Goal: Task Accomplishment & Management: Use online tool/utility

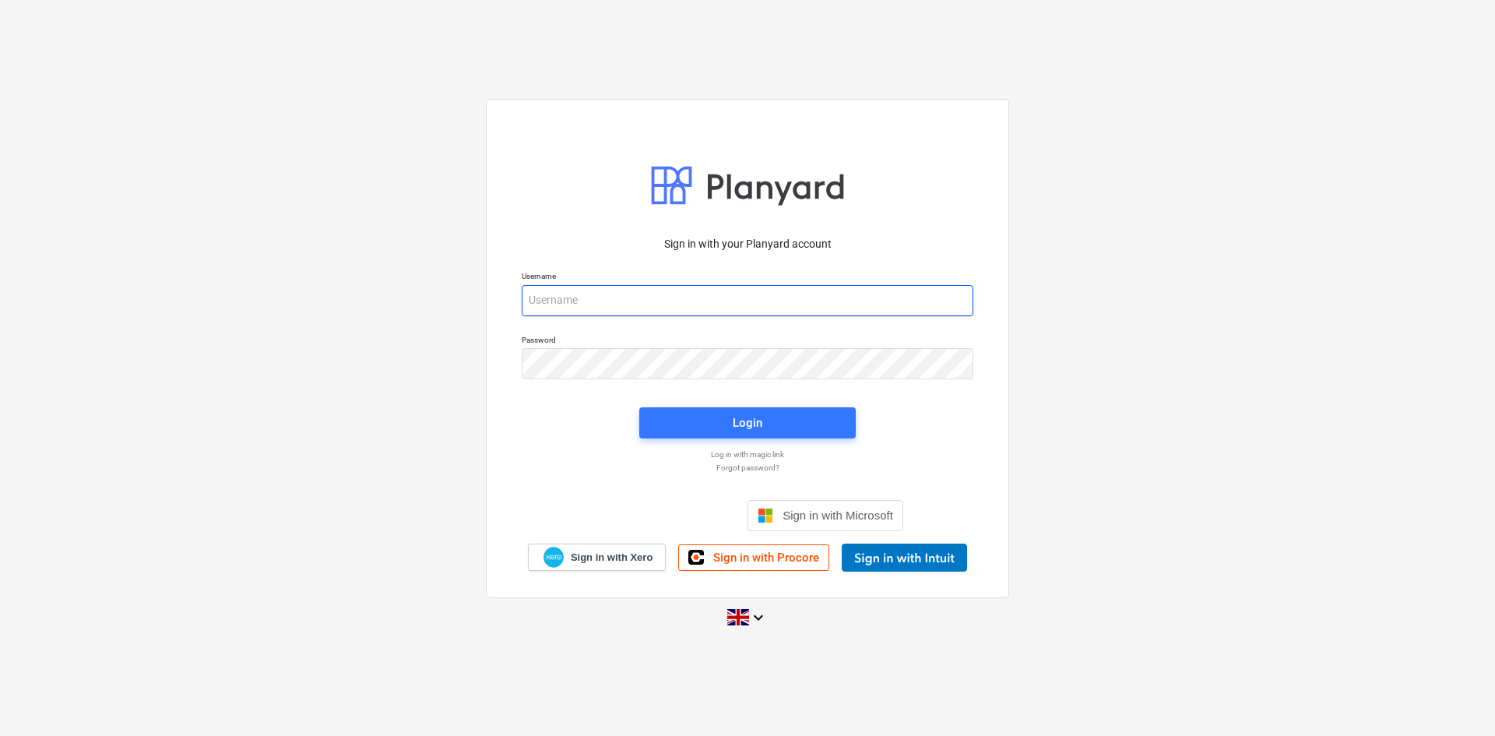
click at [788, 296] on input "email" at bounding box center [748, 300] width 452 height 31
type input "ross.jamison@galileoenergy.uk"
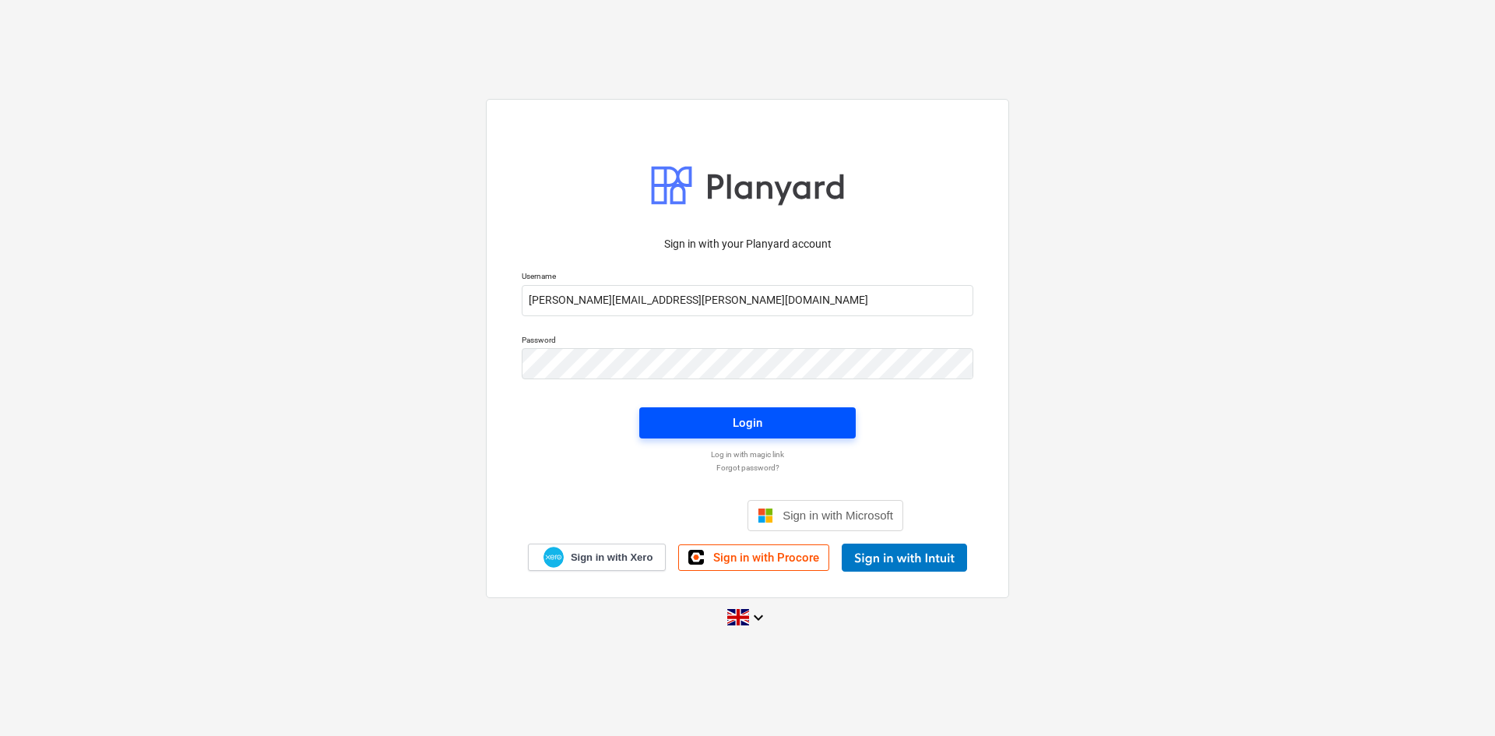
click at [754, 423] on div "Login" at bounding box center [748, 423] width 30 height 20
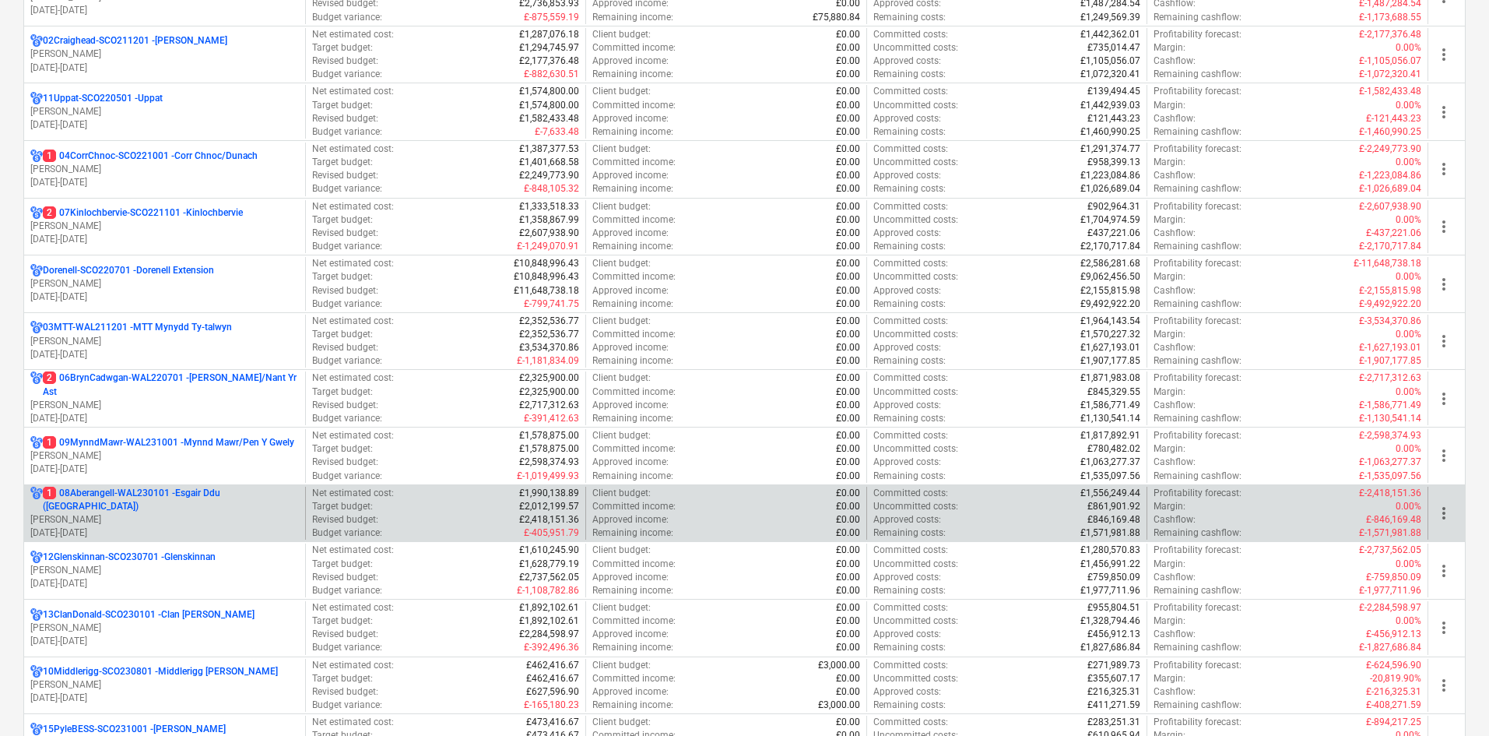
scroll to position [311, 0]
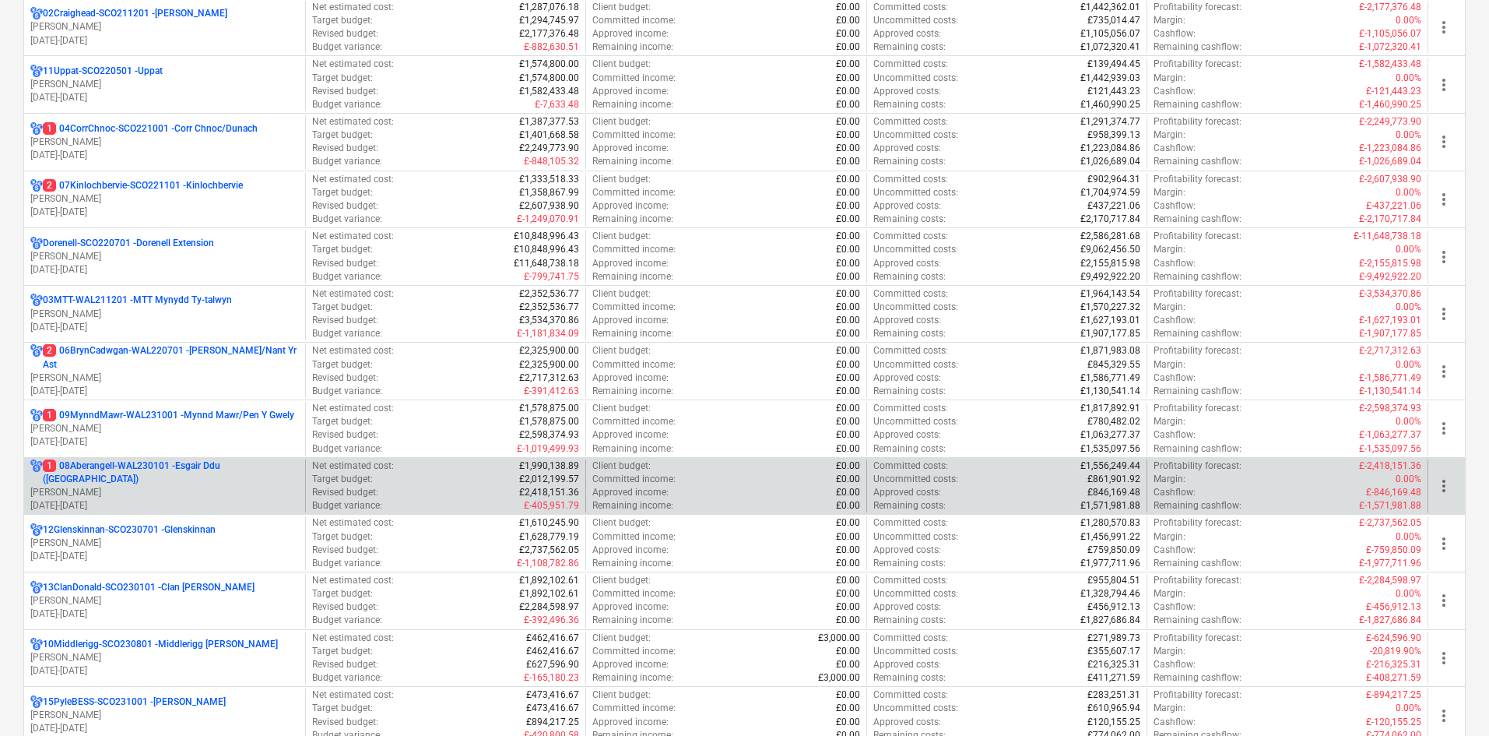
click at [227, 486] on p "[PERSON_NAME]" at bounding box center [164, 492] width 269 height 13
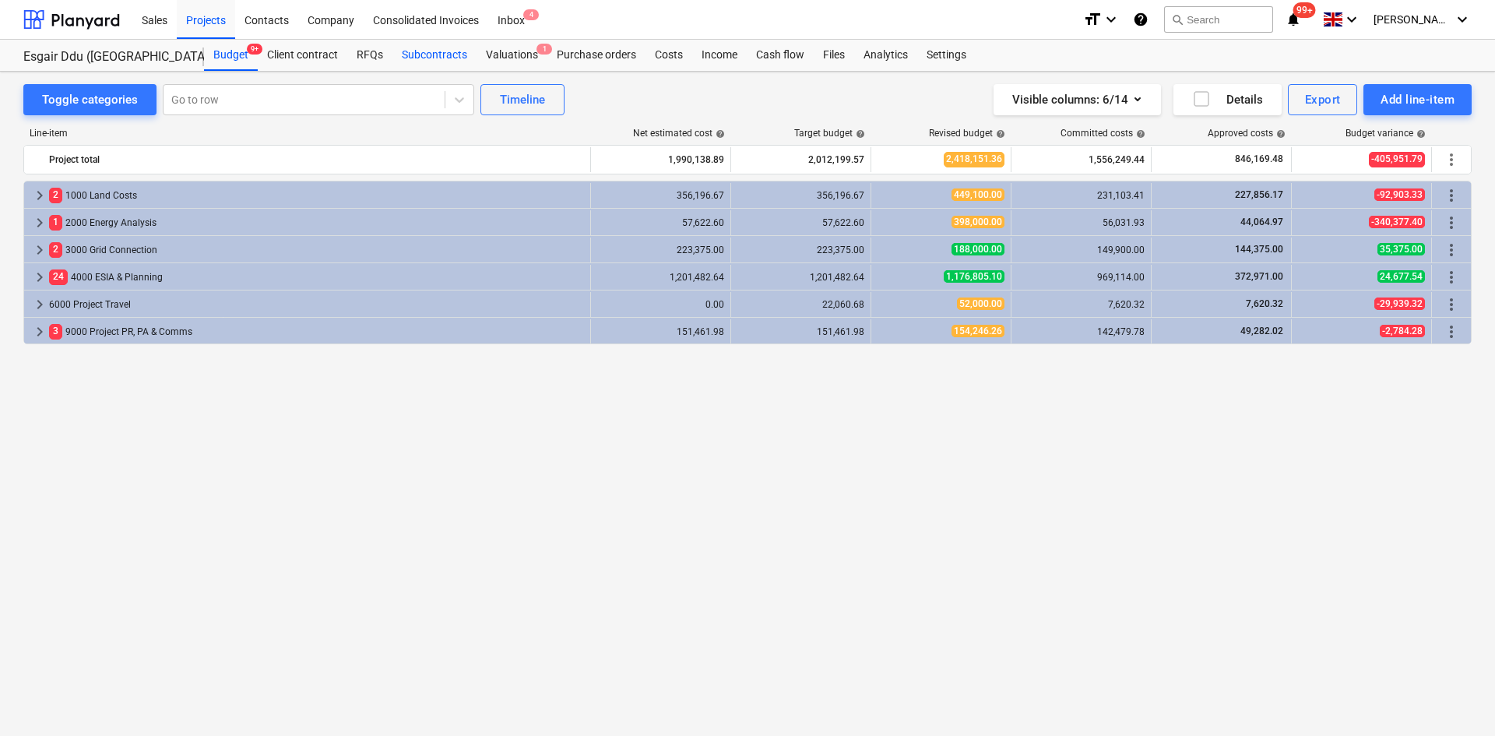
click at [453, 62] on div "Subcontracts" at bounding box center [434, 55] width 84 height 31
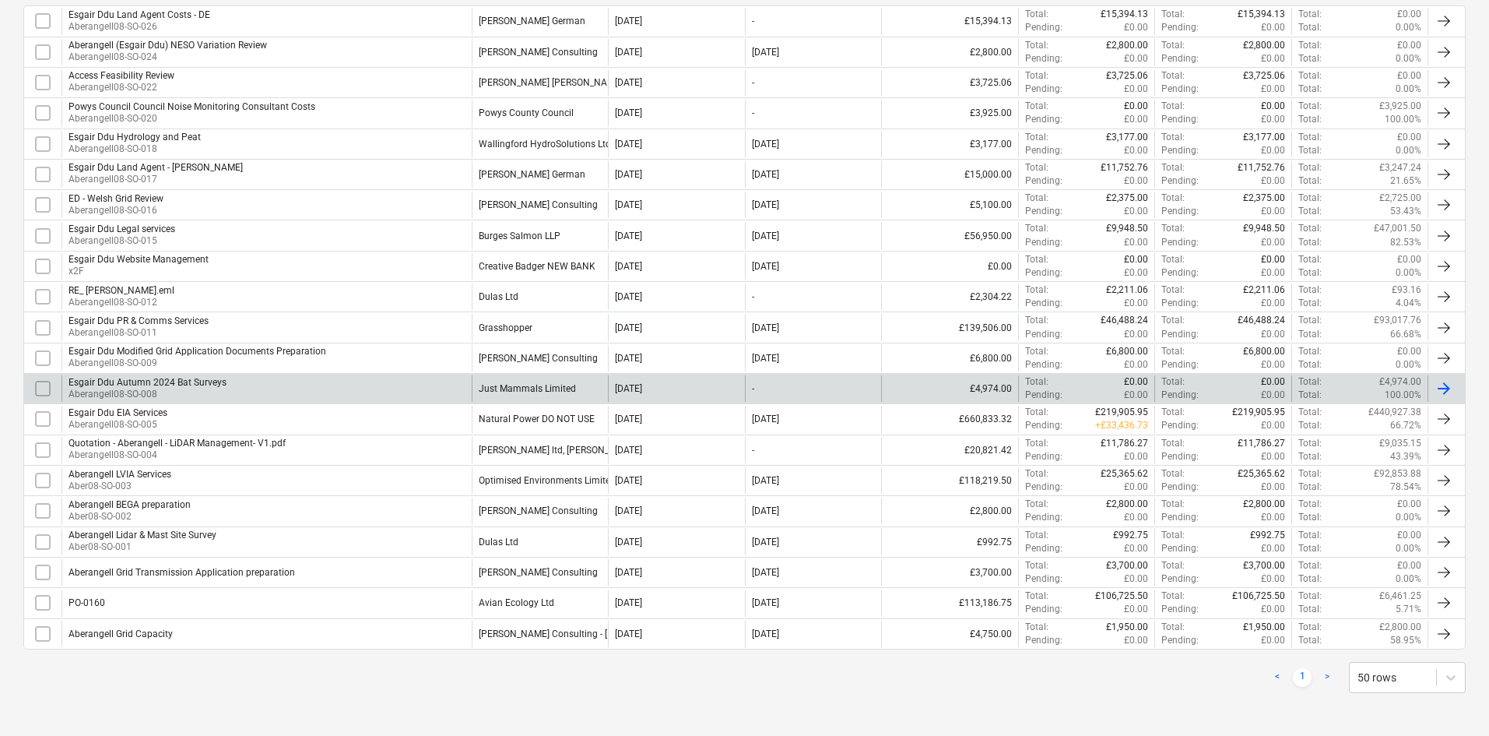
scroll to position [361, 0]
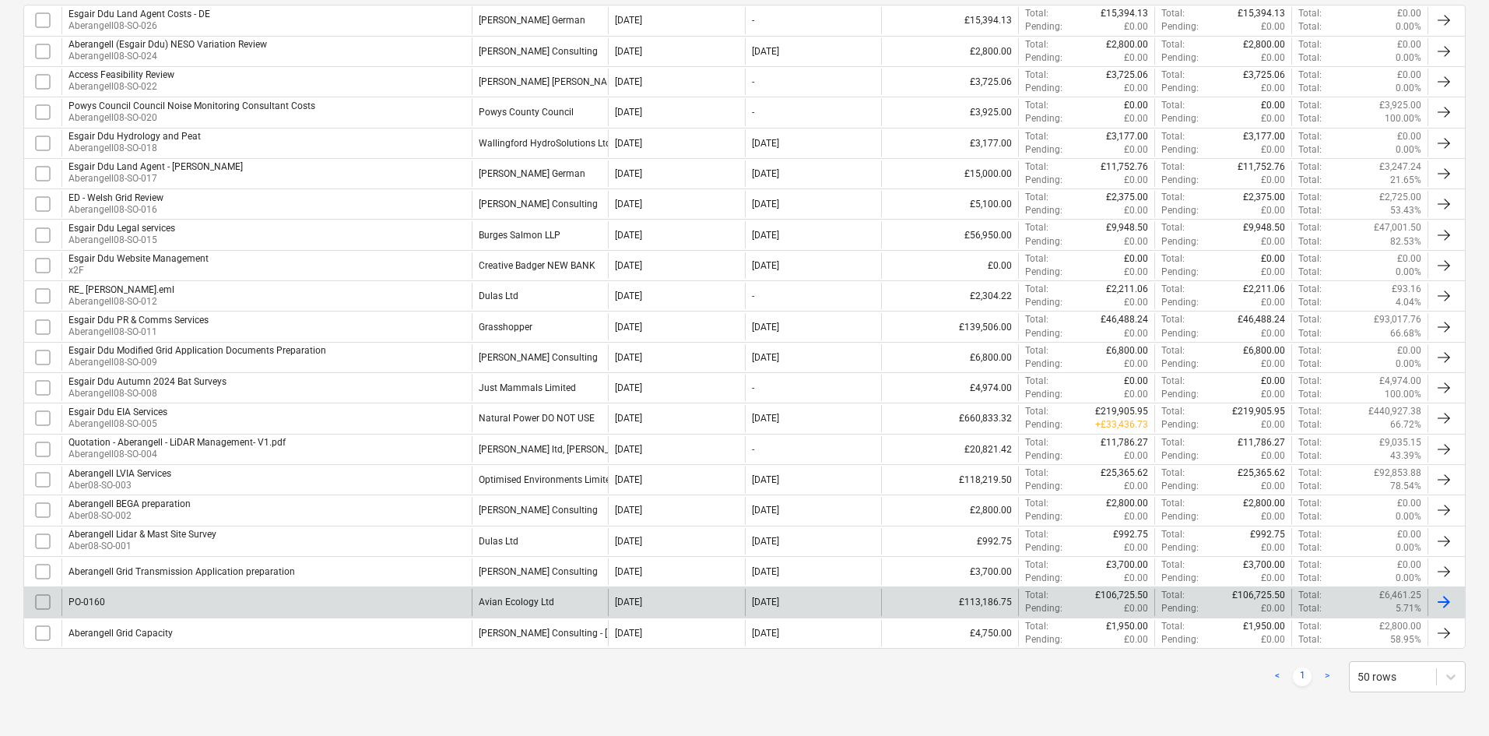
click at [532, 609] on div "Avian Ecology Ltd" at bounding box center [540, 602] width 137 height 26
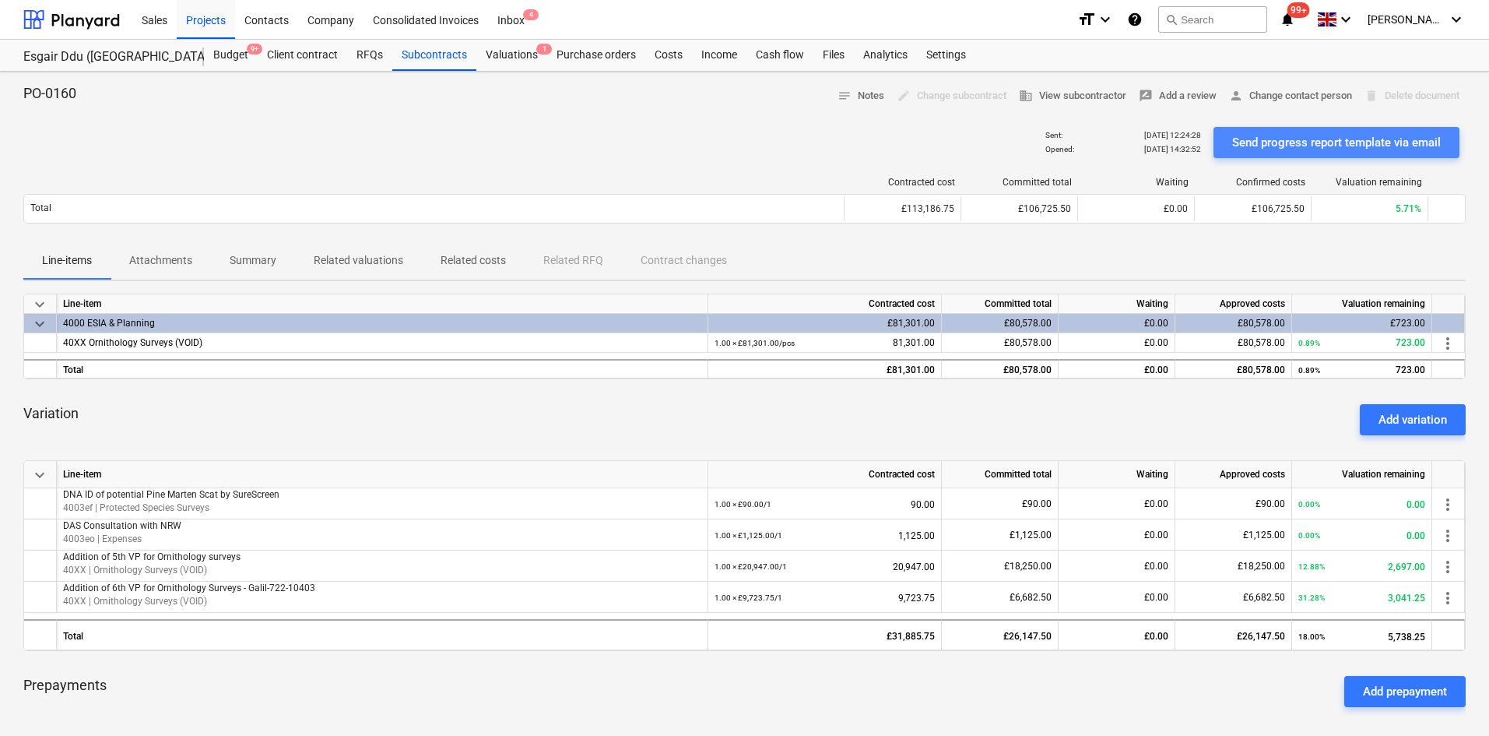
click at [1283, 136] on div "Send progress report template via email" at bounding box center [1336, 142] width 209 height 20
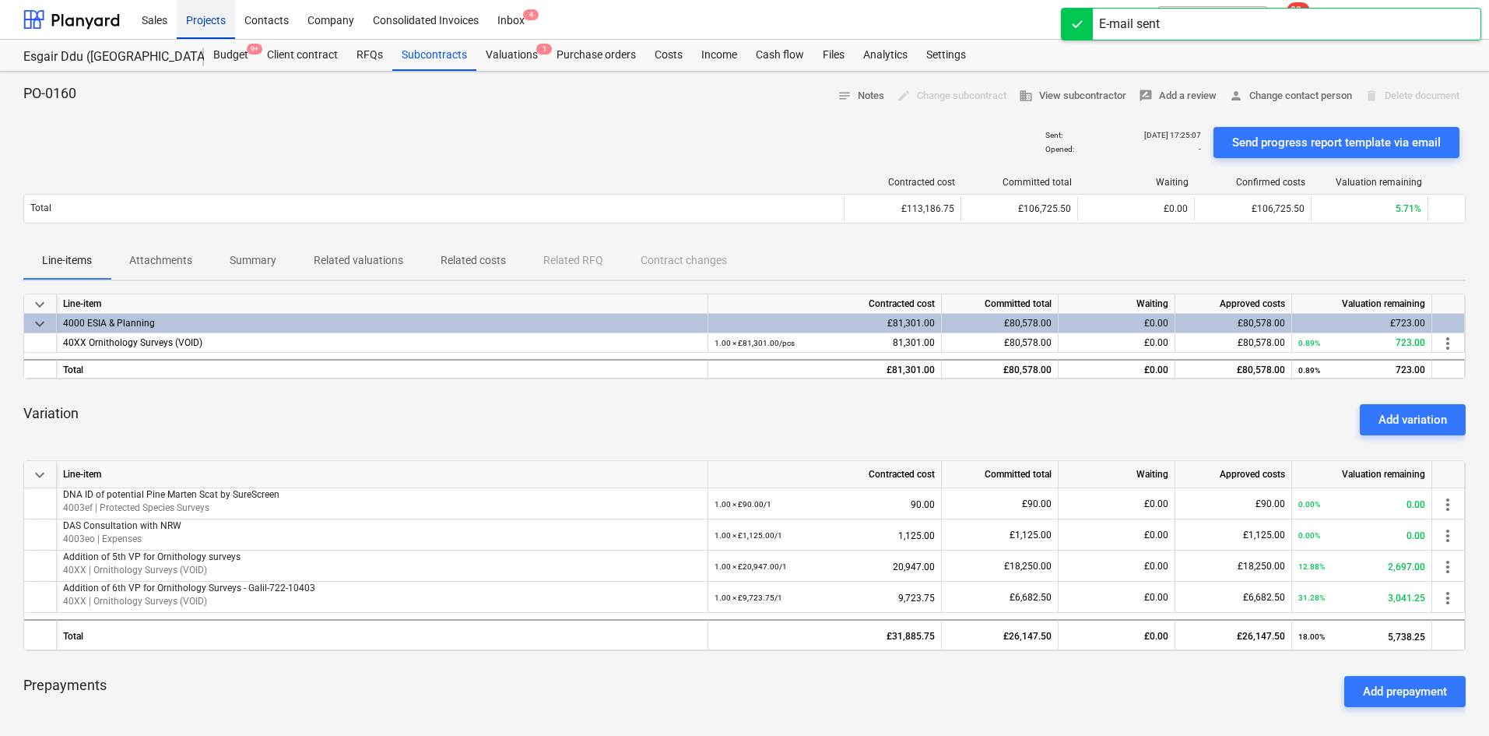
click at [191, 19] on div "Projects" at bounding box center [206, 19] width 58 height 40
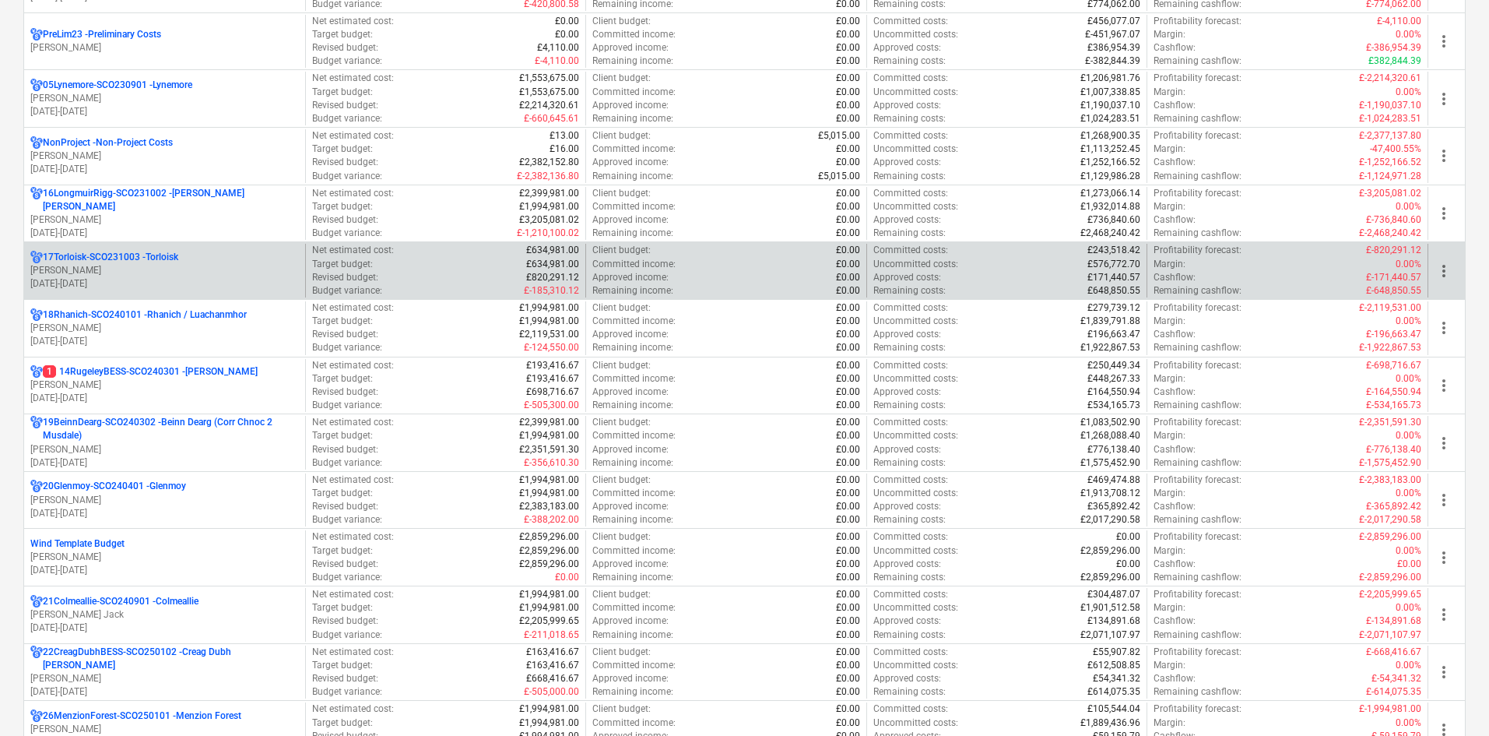
scroll to position [1090, 0]
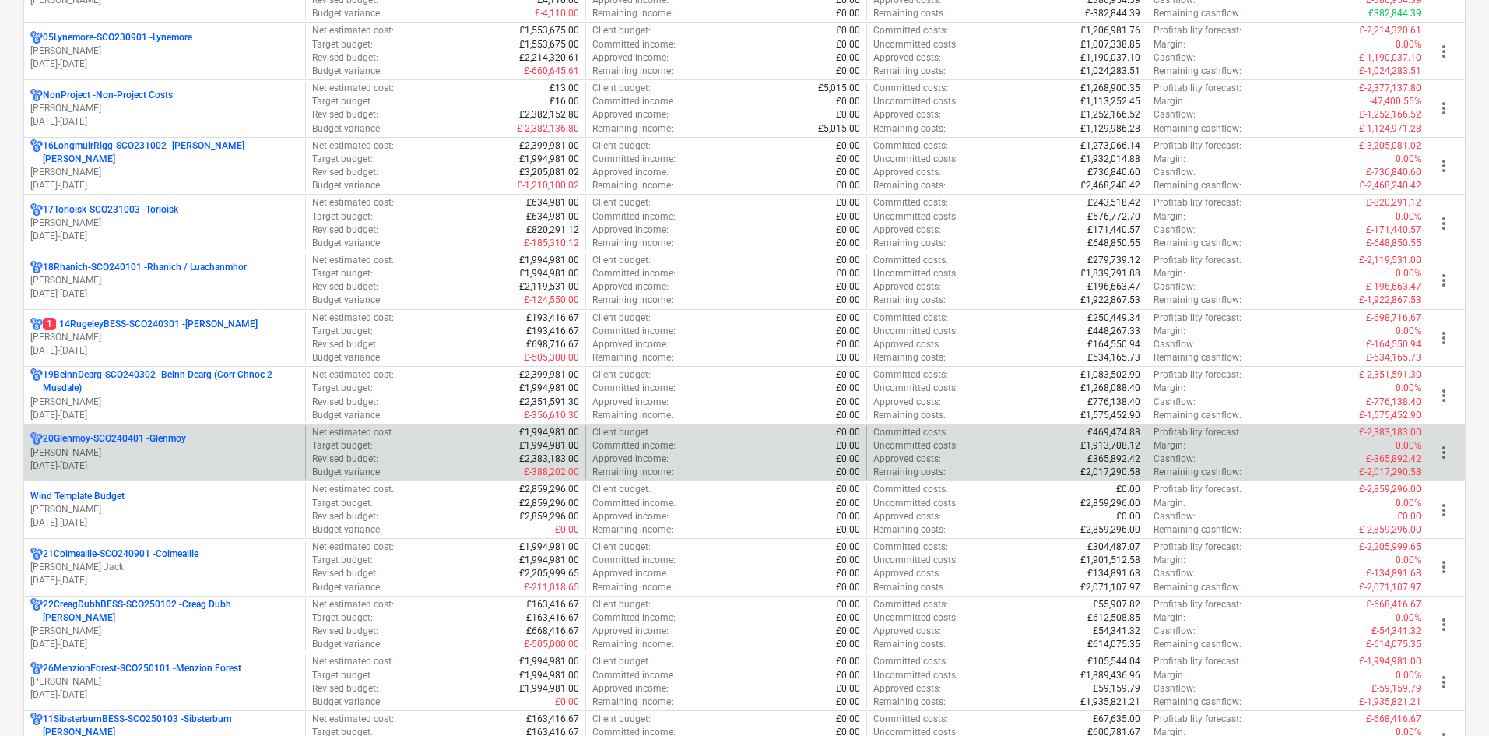
click at [186, 441] on p "20Glenmoy-SCO240401 - Glenmoy" at bounding box center [114, 438] width 143 height 13
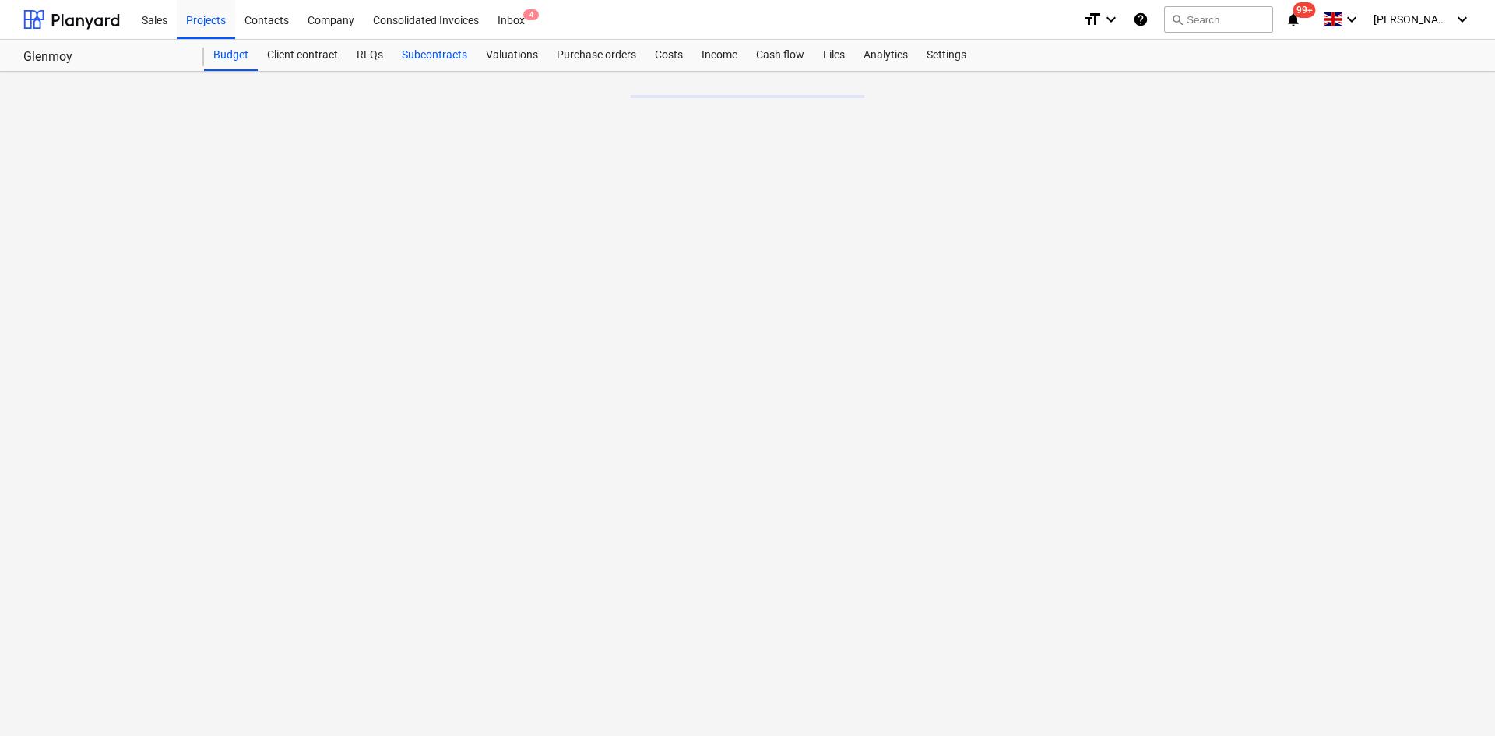
click at [443, 61] on div "Subcontracts" at bounding box center [434, 55] width 84 height 31
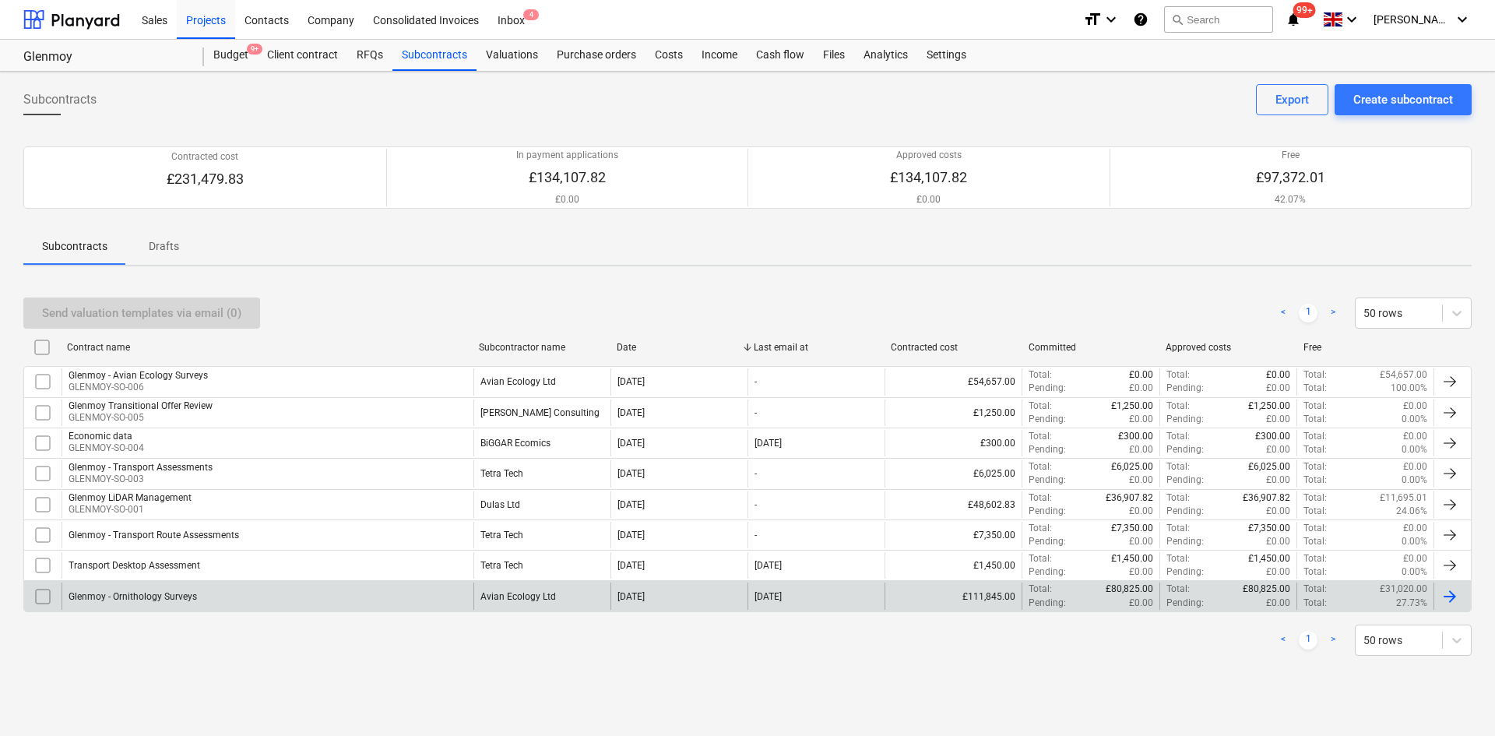
click at [515, 594] on div "Avian Ecology Ltd" at bounding box center [518, 596] width 76 height 11
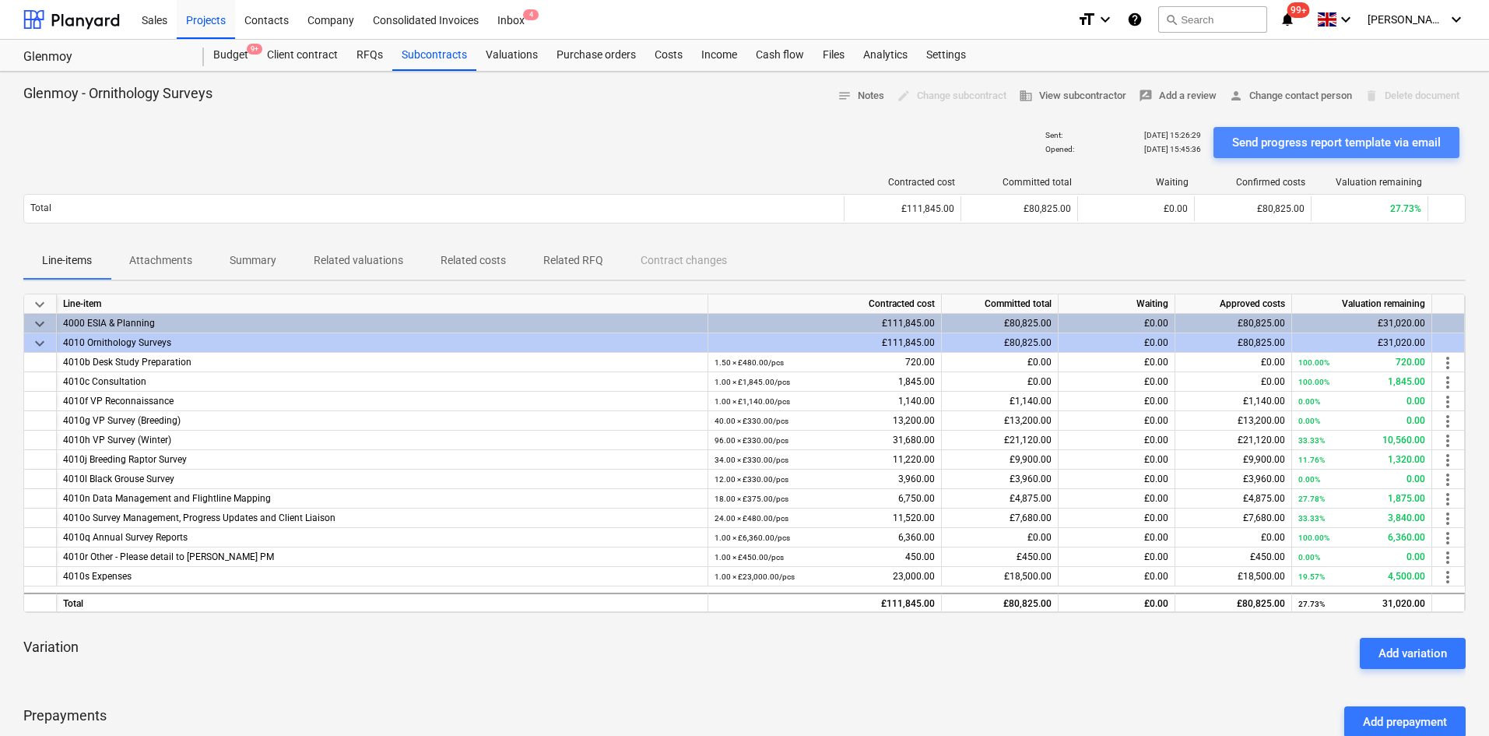
click at [1270, 137] on div "Send progress report template via email" at bounding box center [1336, 142] width 209 height 20
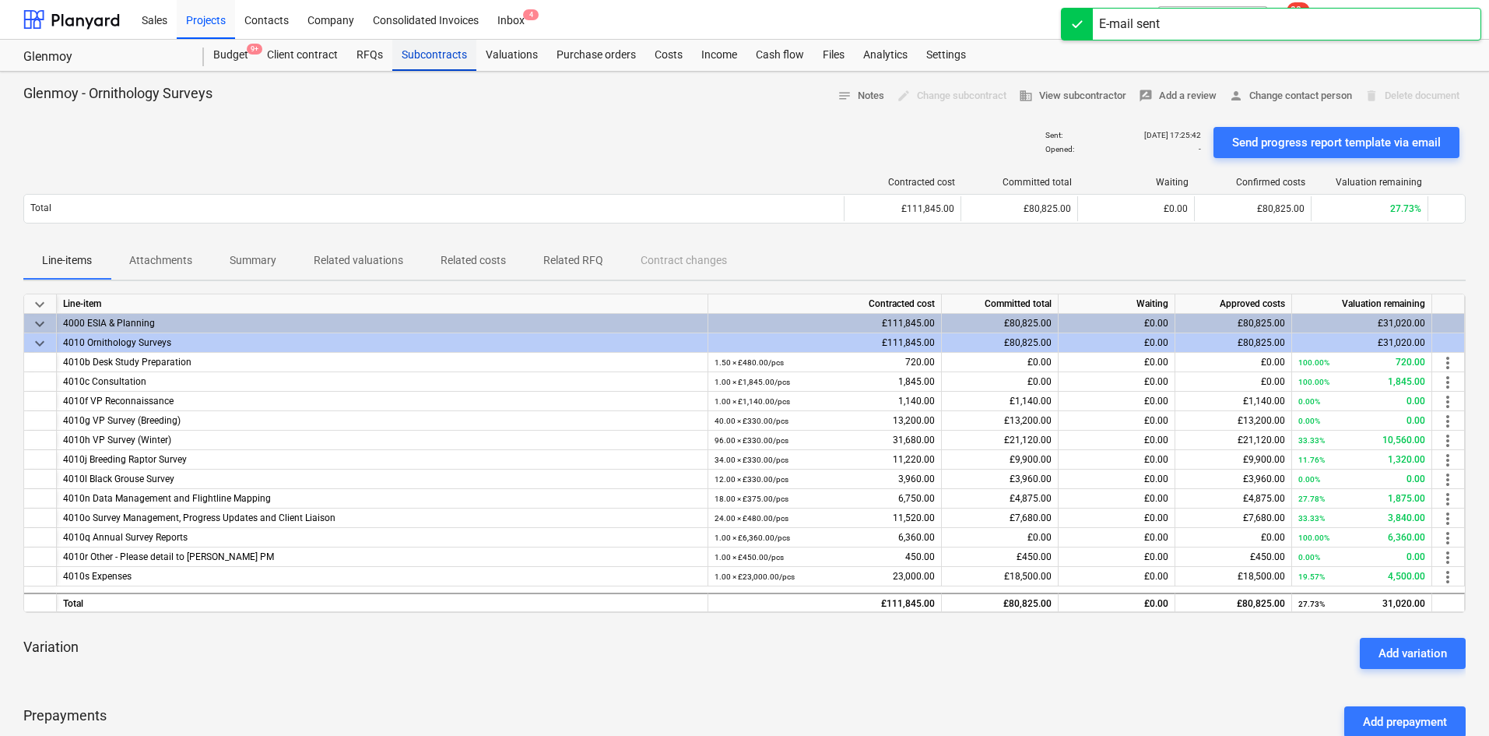
click at [426, 54] on div "Subcontracts" at bounding box center [434, 55] width 84 height 31
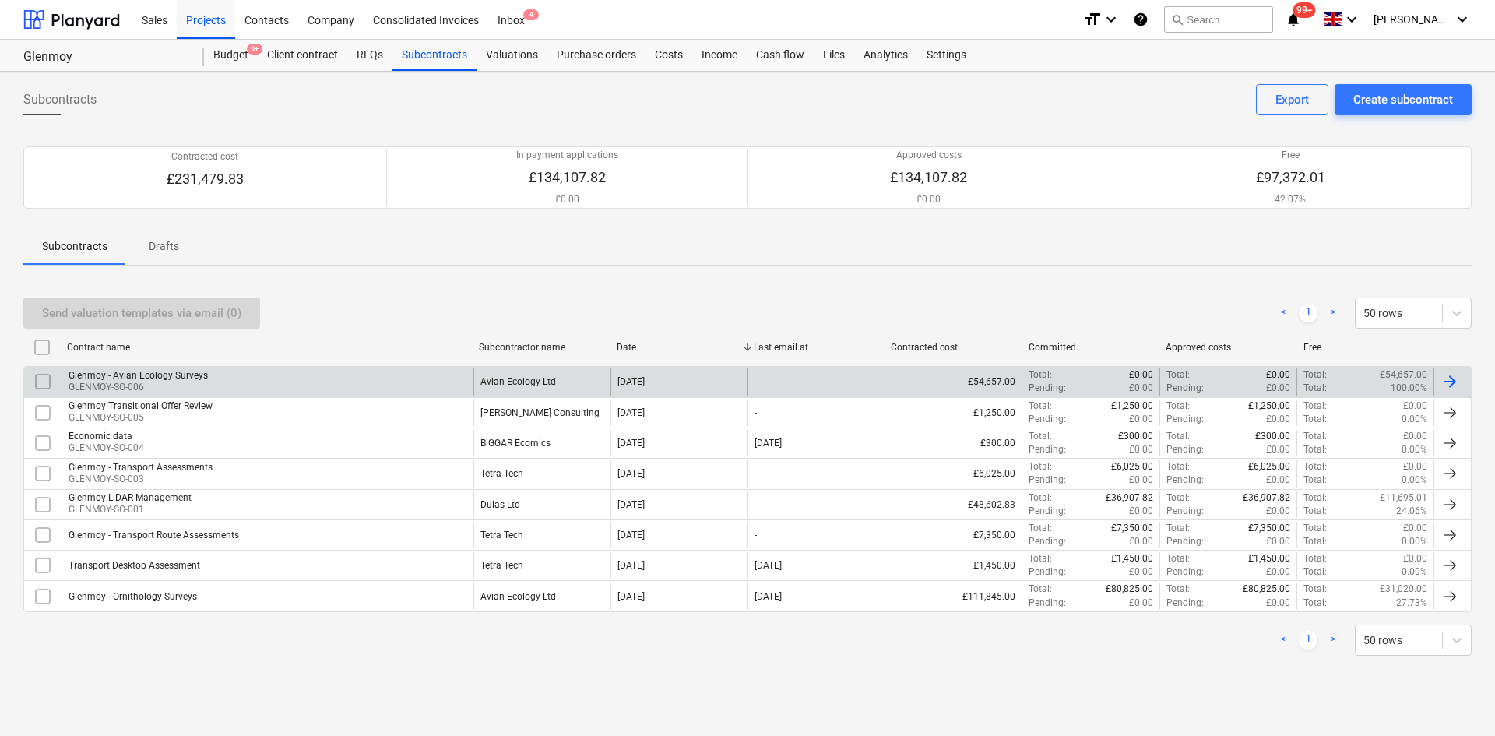
click at [209, 371] on div "Glenmoy - Avian Ecology Surveys GLENMOY-SO-006" at bounding box center [268, 381] width 412 height 26
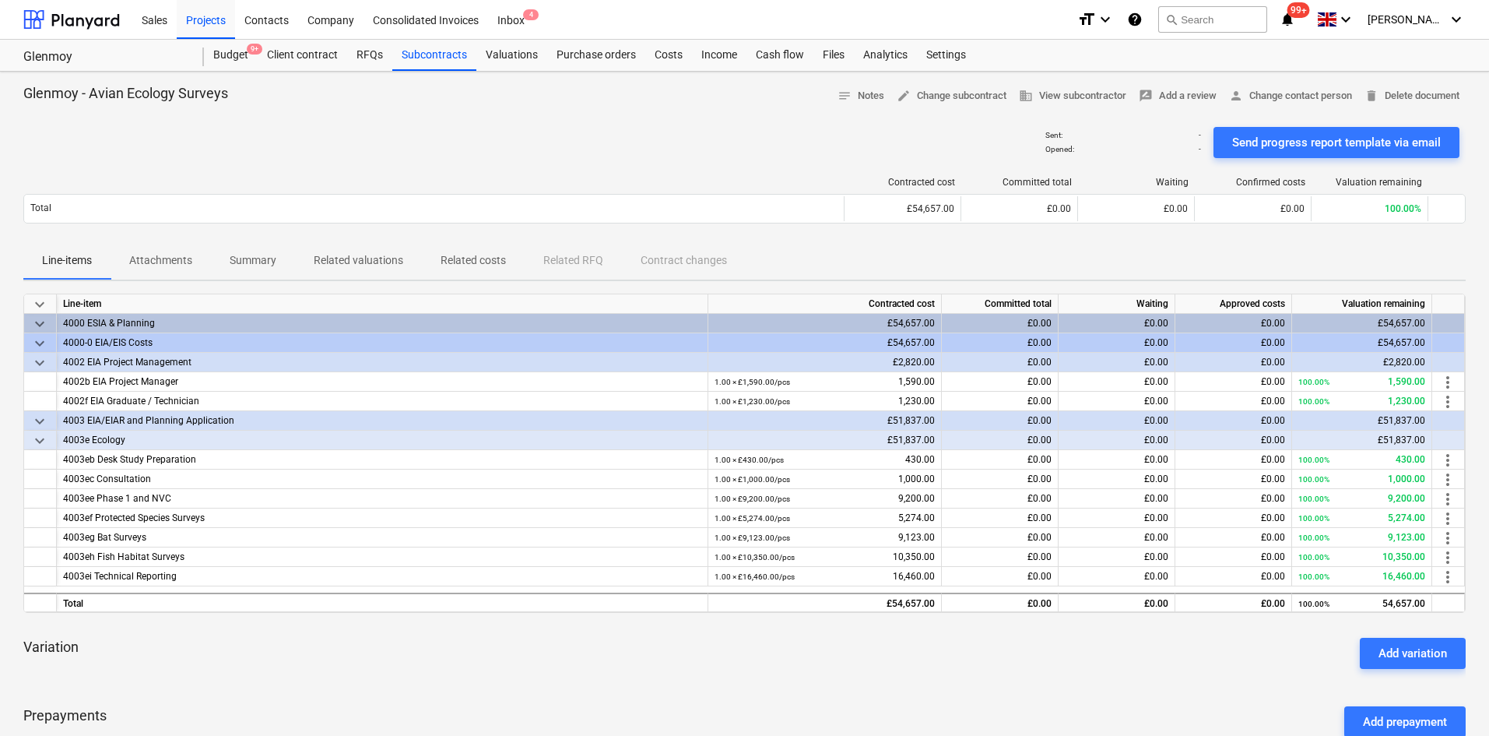
click at [182, 264] on p "Attachments" at bounding box center [160, 260] width 63 height 16
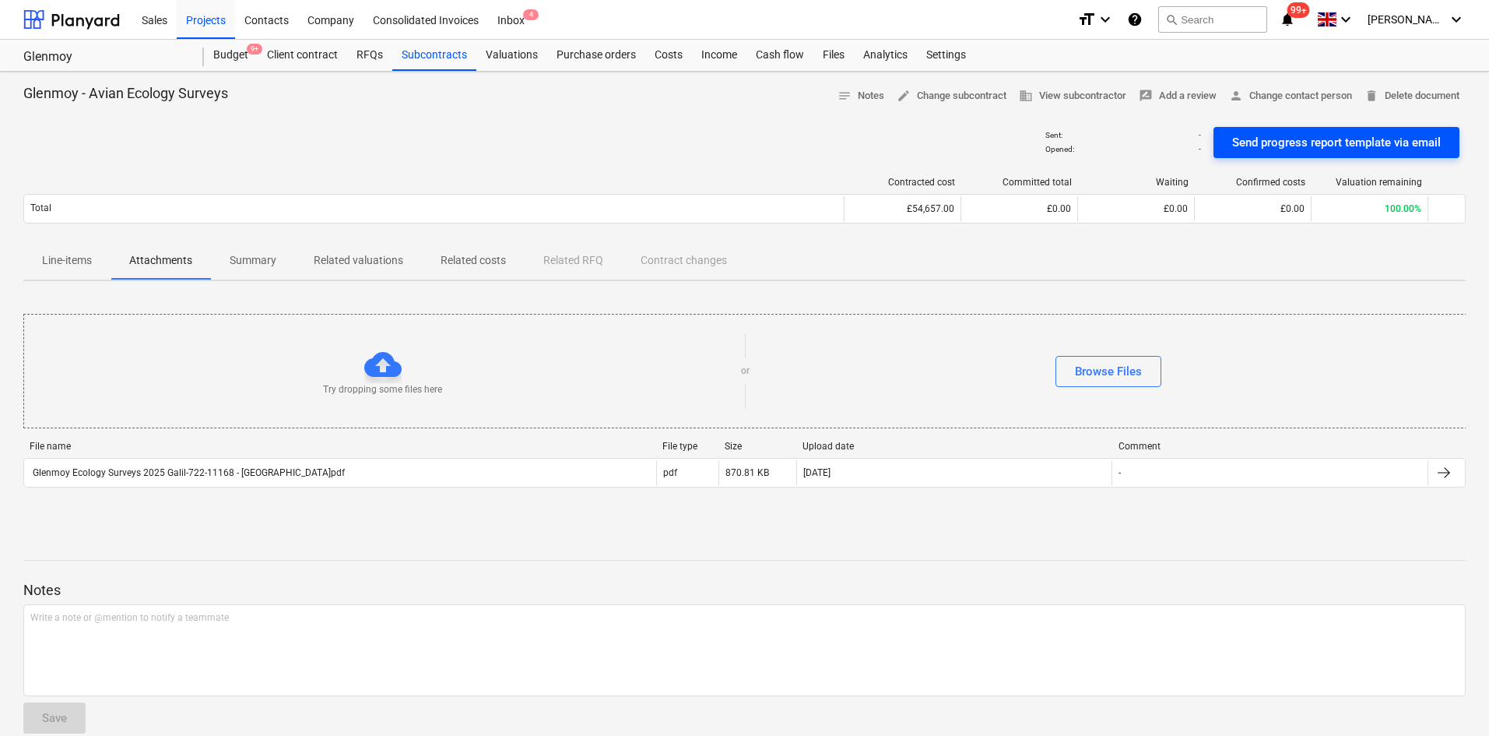
click at [1287, 135] on div "Send progress report template via email" at bounding box center [1336, 142] width 209 height 20
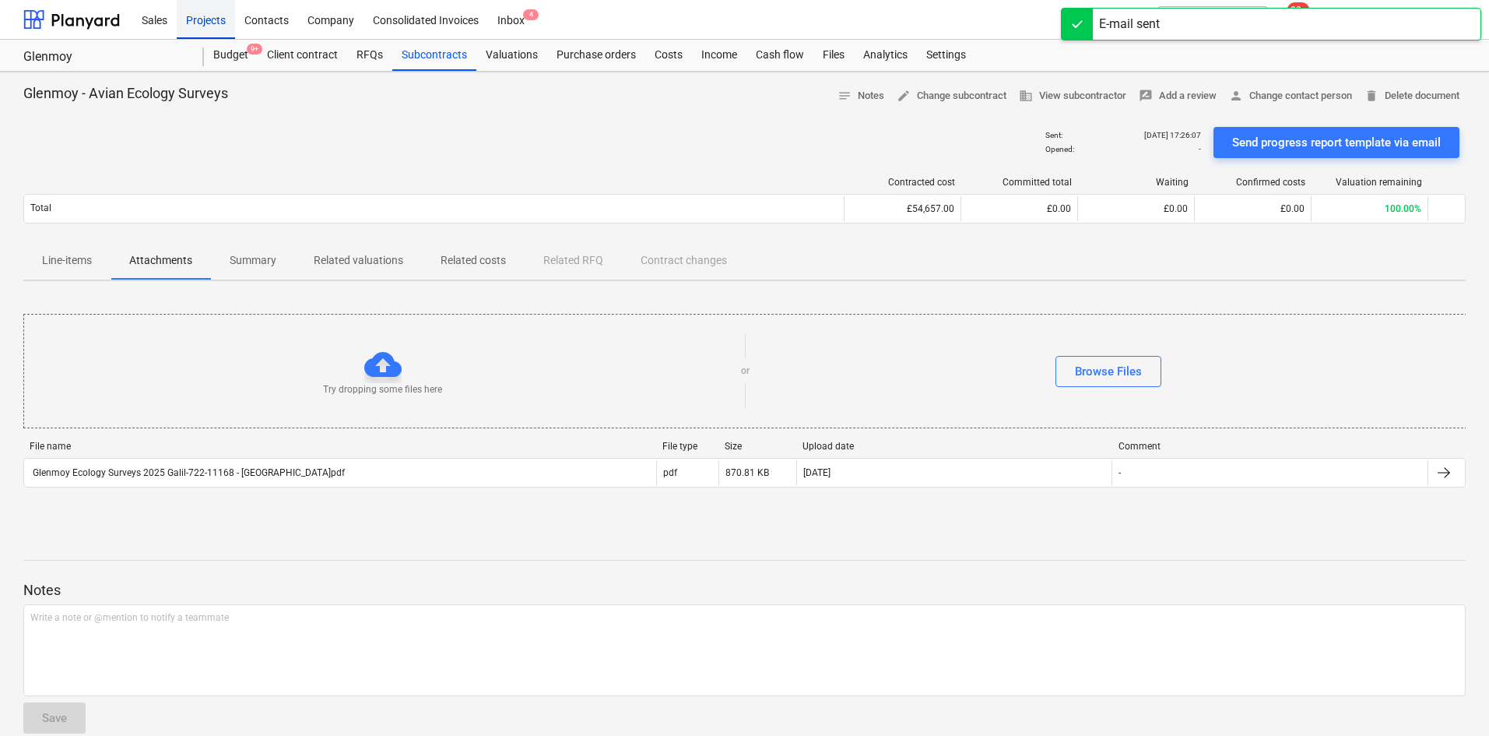
click at [230, 23] on div "Projects" at bounding box center [206, 19] width 58 height 40
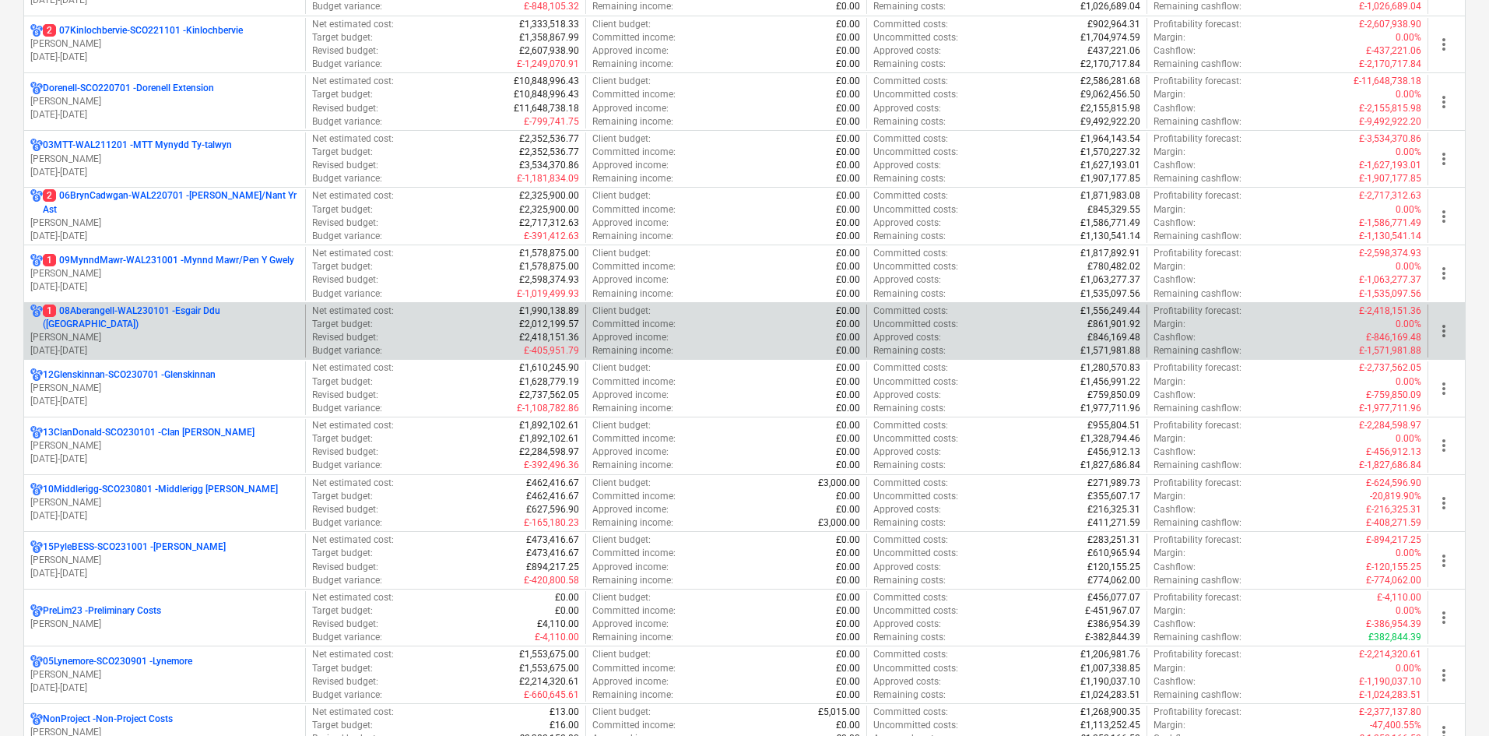
scroll to position [467, 0]
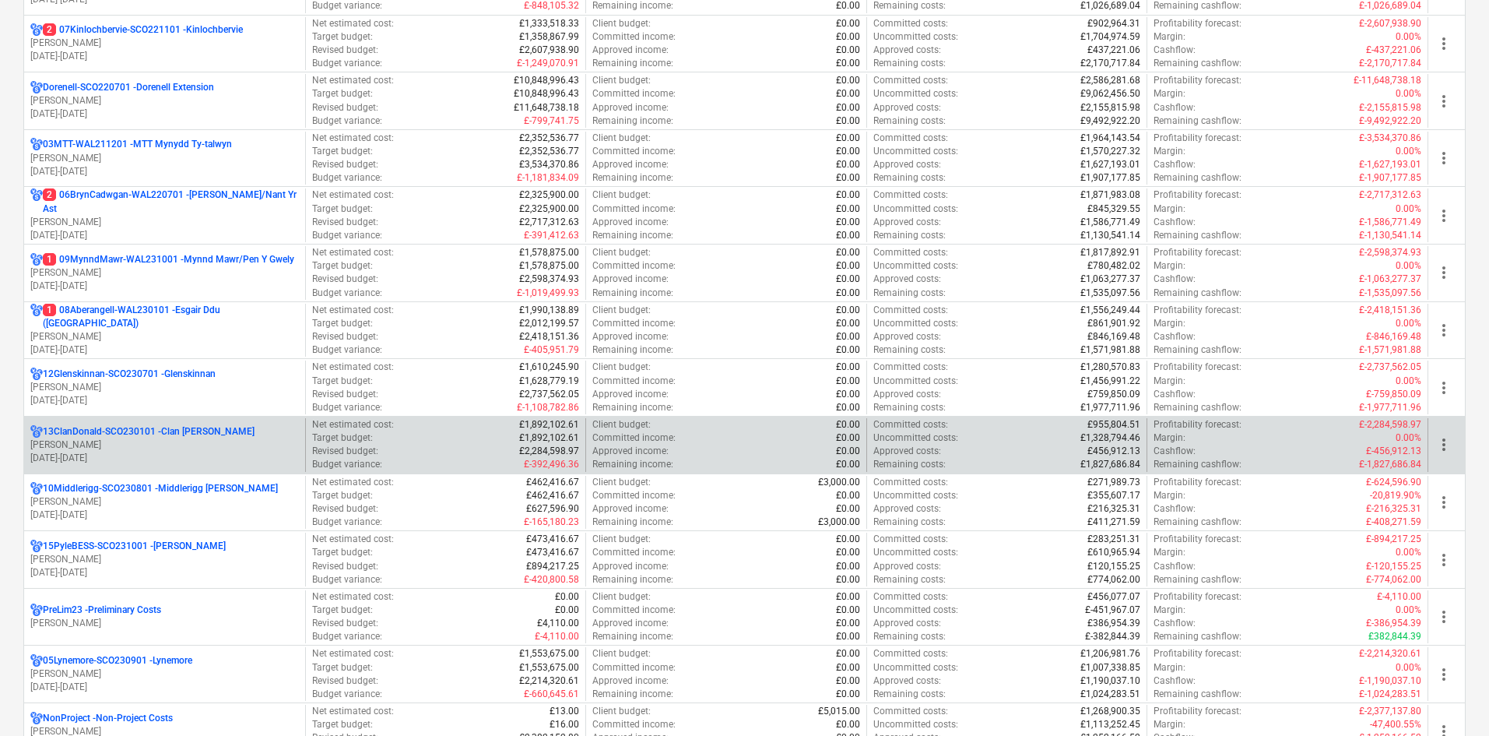
click at [186, 441] on p "[PERSON_NAME]" at bounding box center [164, 444] width 269 height 13
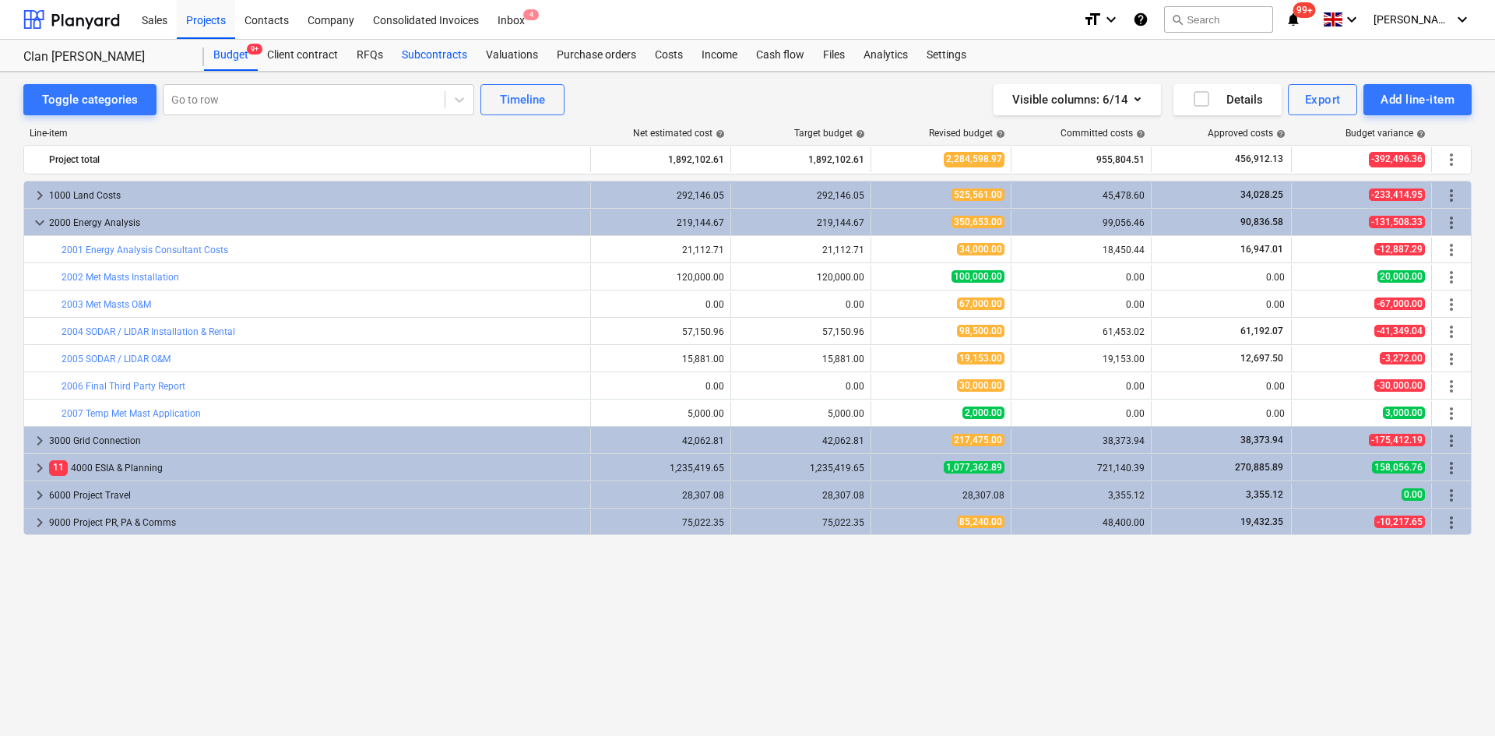
click at [465, 57] on div "Subcontracts" at bounding box center [434, 55] width 84 height 31
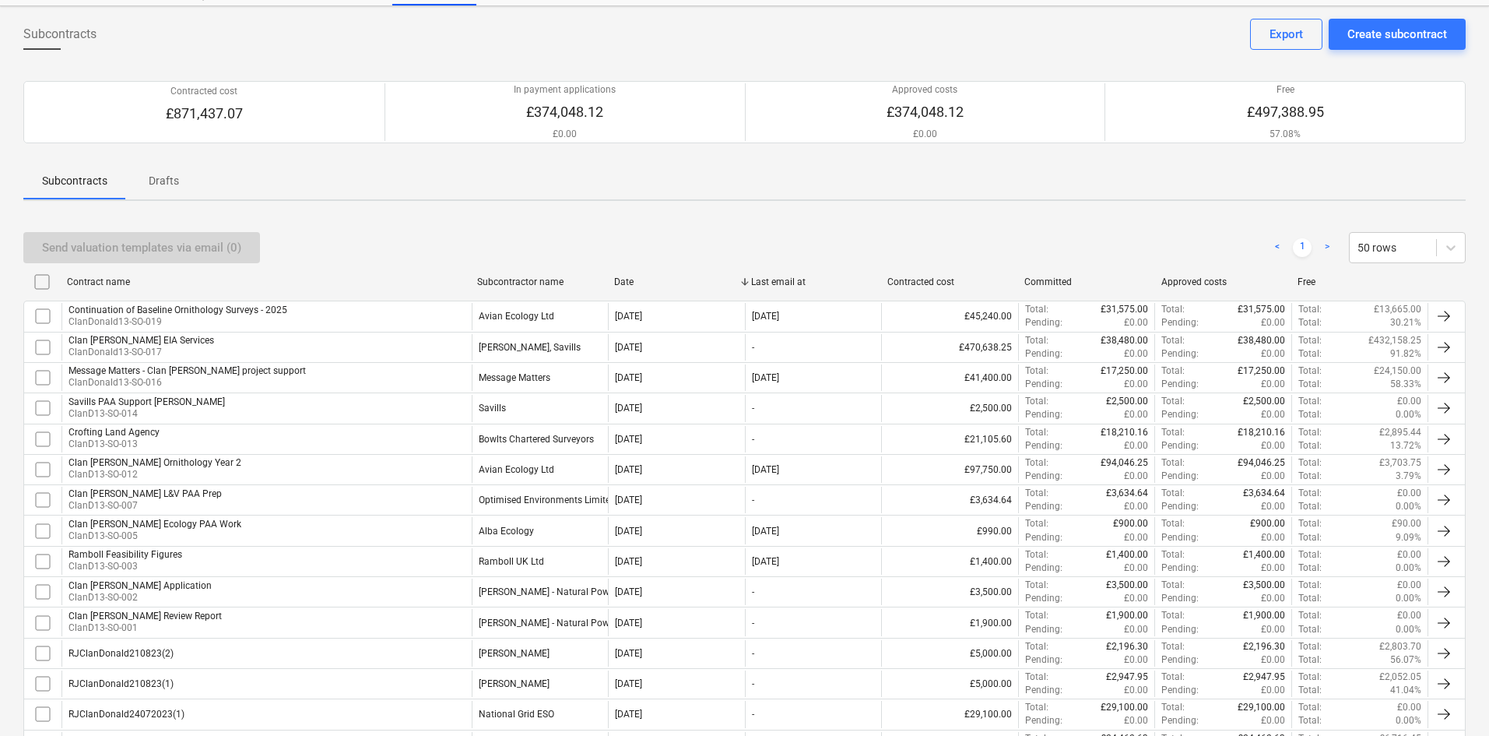
scroll to position [156, 0]
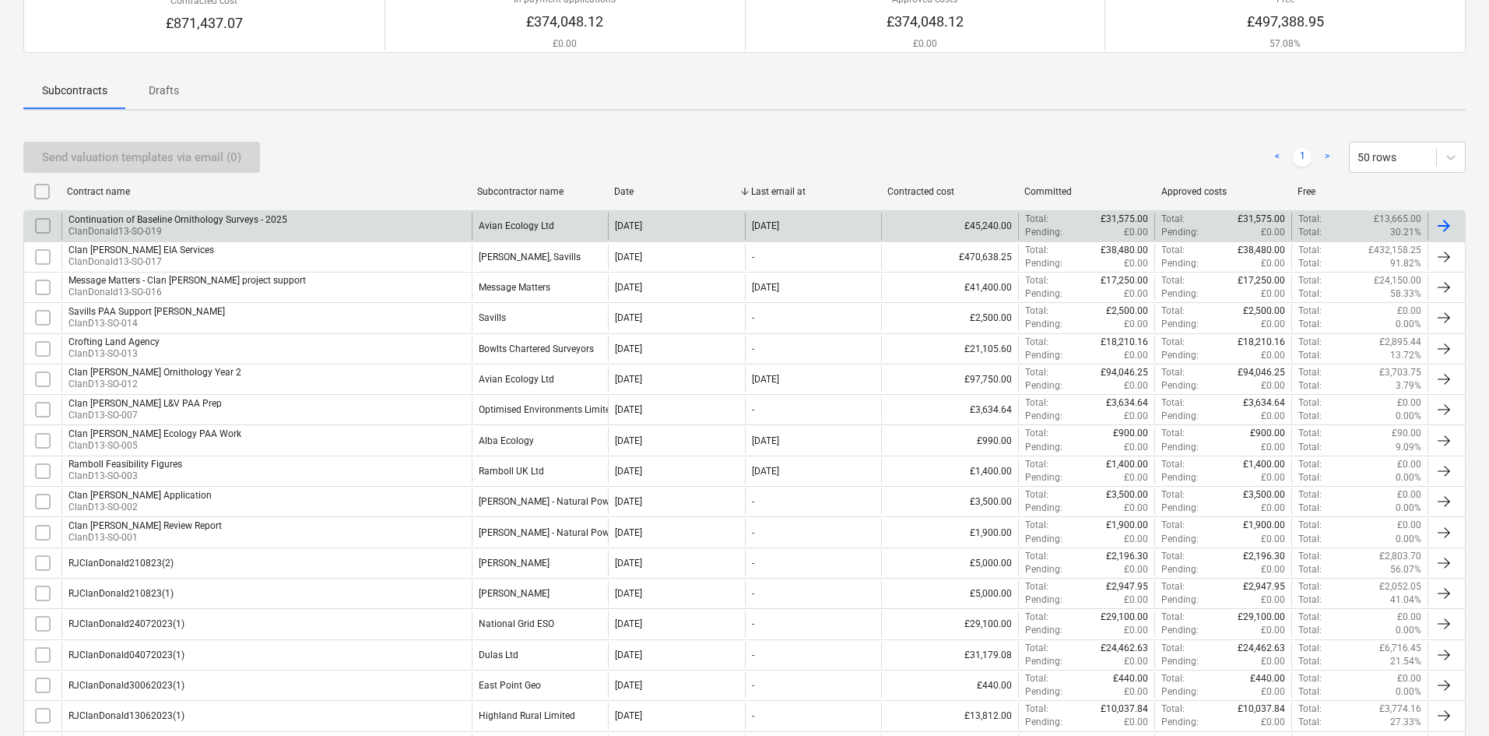
click at [320, 231] on div "Continuation of Baseline Ornithology Surveys - 2025 ClanDonald13-SO-019" at bounding box center [267, 226] width 410 height 26
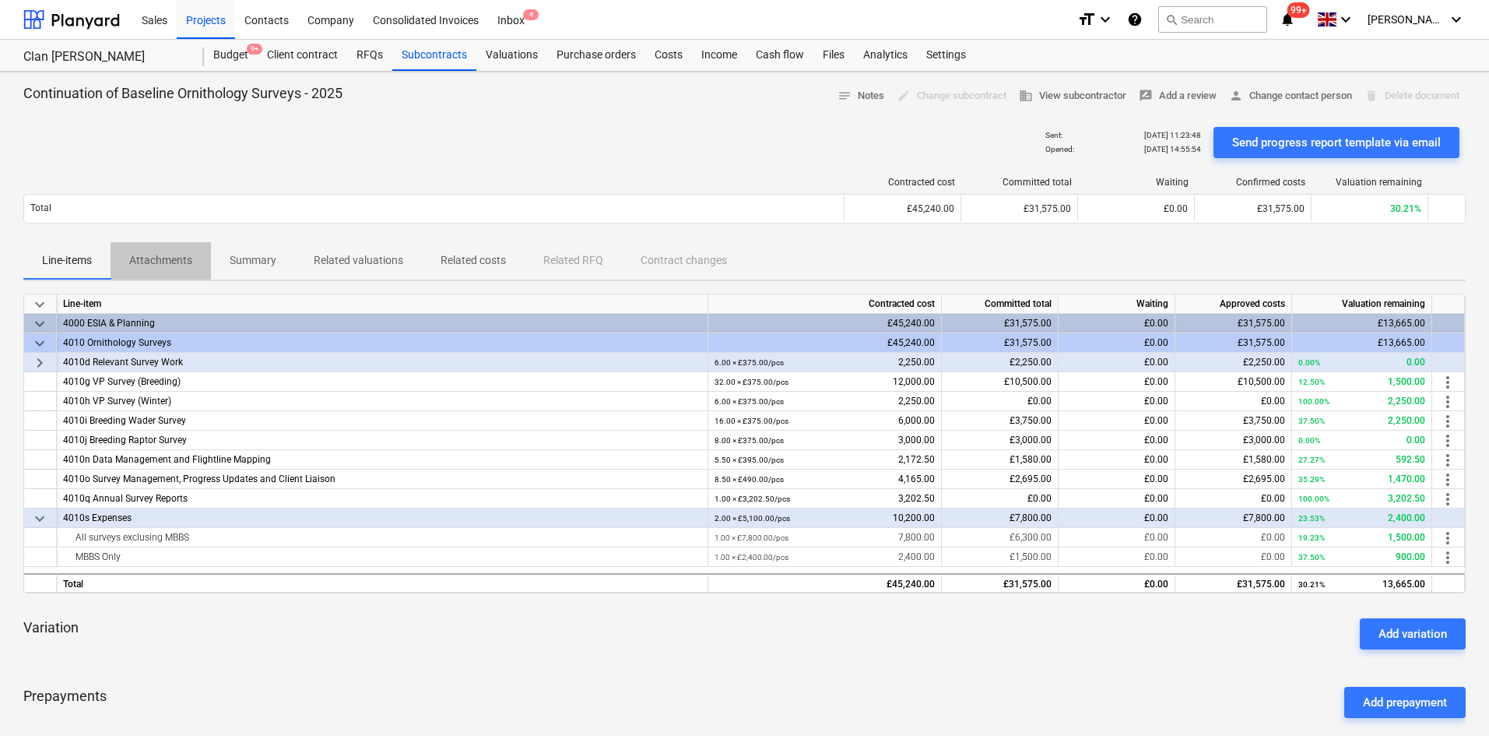
click at [185, 260] on p "Attachments" at bounding box center [160, 260] width 63 height 16
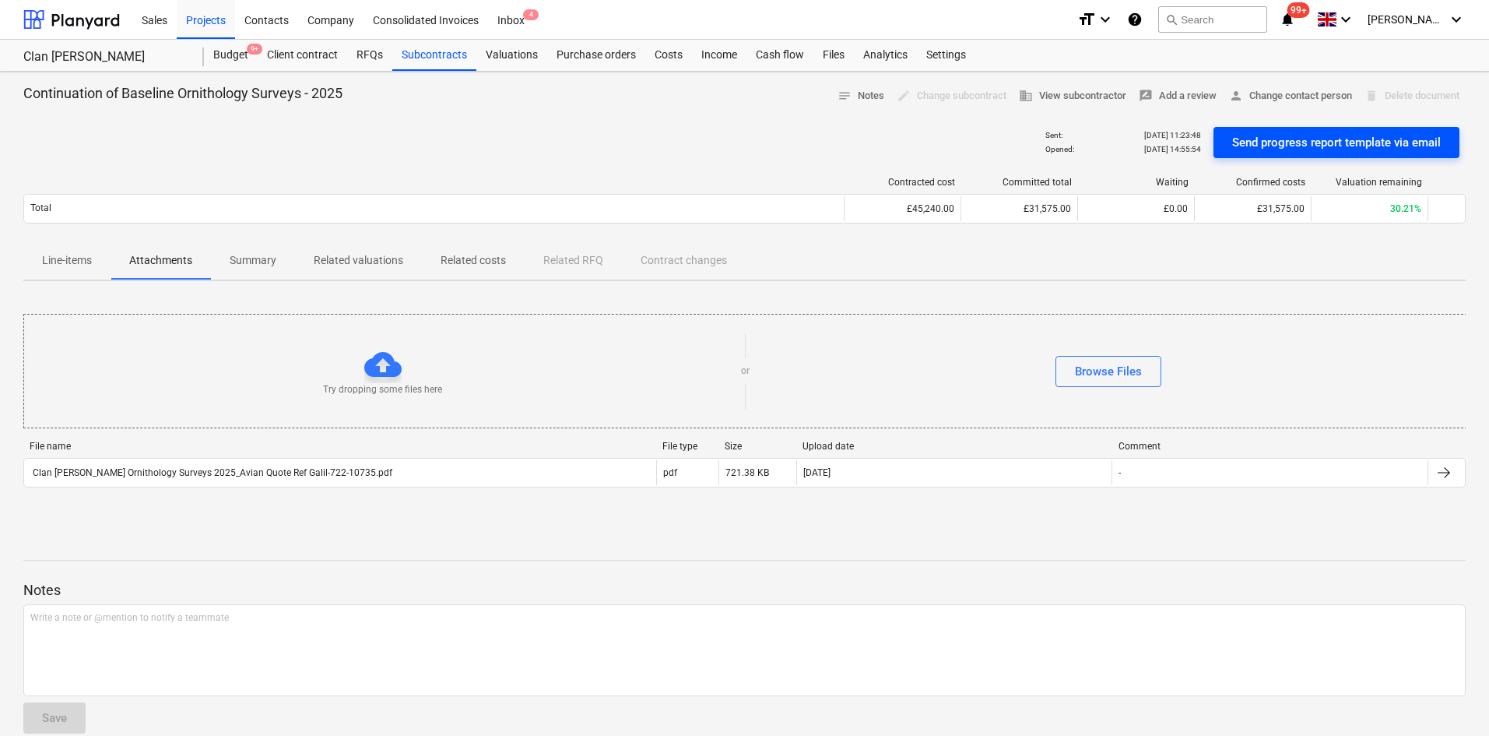
click at [1305, 137] on div "Send progress report template via email" at bounding box center [1336, 142] width 209 height 20
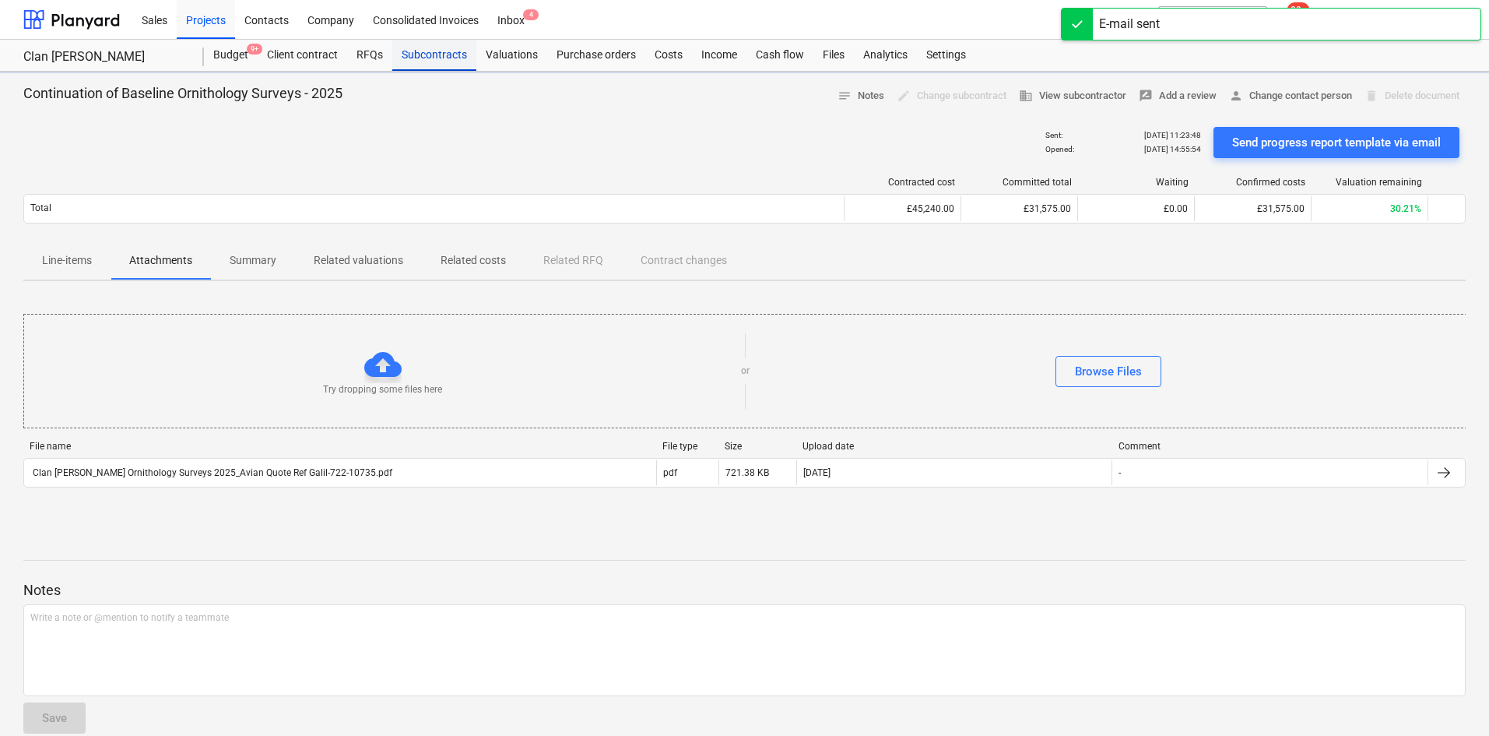
click at [413, 53] on div "Subcontracts" at bounding box center [434, 55] width 84 height 31
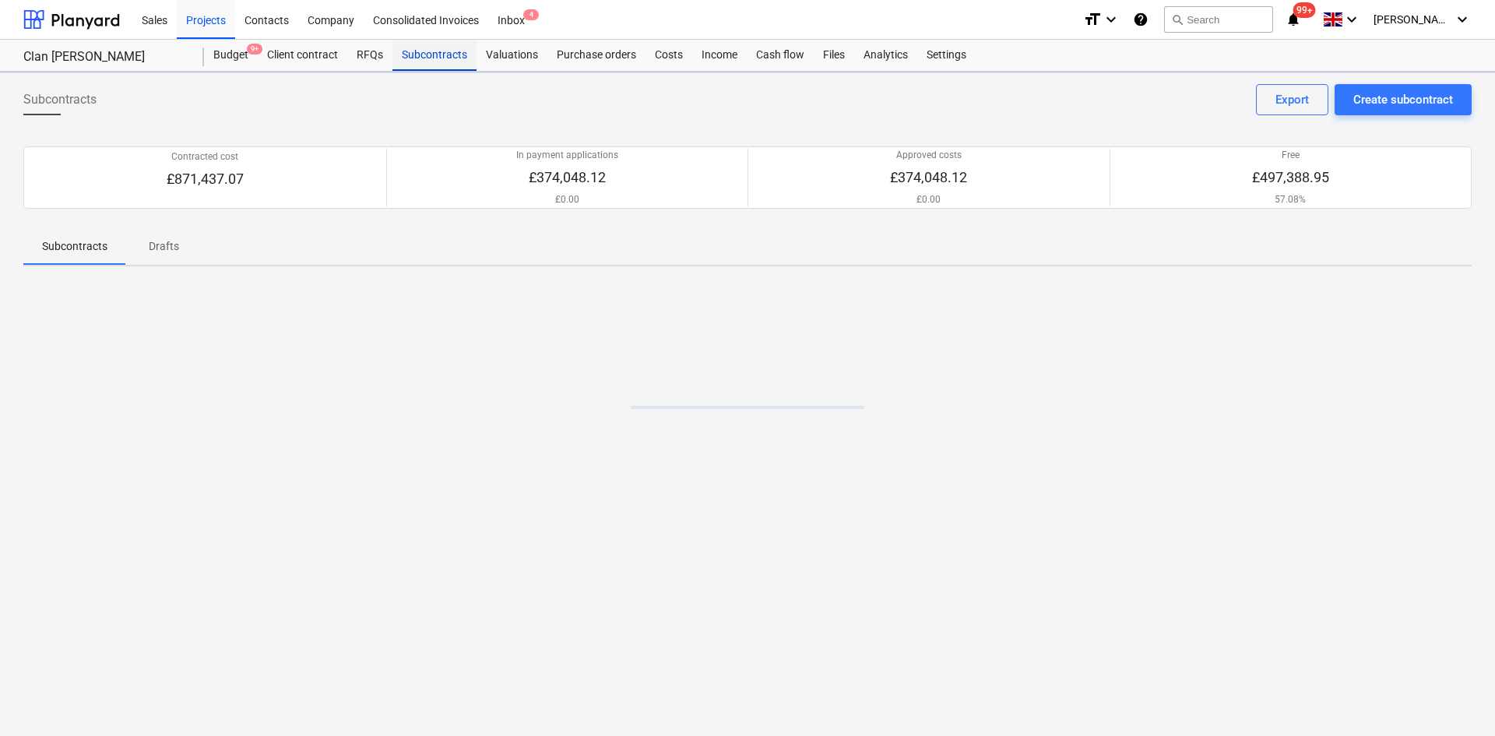
click at [416, 56] on div "Subcontracts" at bounding box center [434, 55] width 84 height 31
click at [982, 405] on div at bounding box center [747, 396] width 1448 height 234
click at [1007, 363] on div at bounding box center [747, 396] width 1448 height 234
click at [224, 26] on div "Projects" at bounding box center [206, 19] width 58 height 40
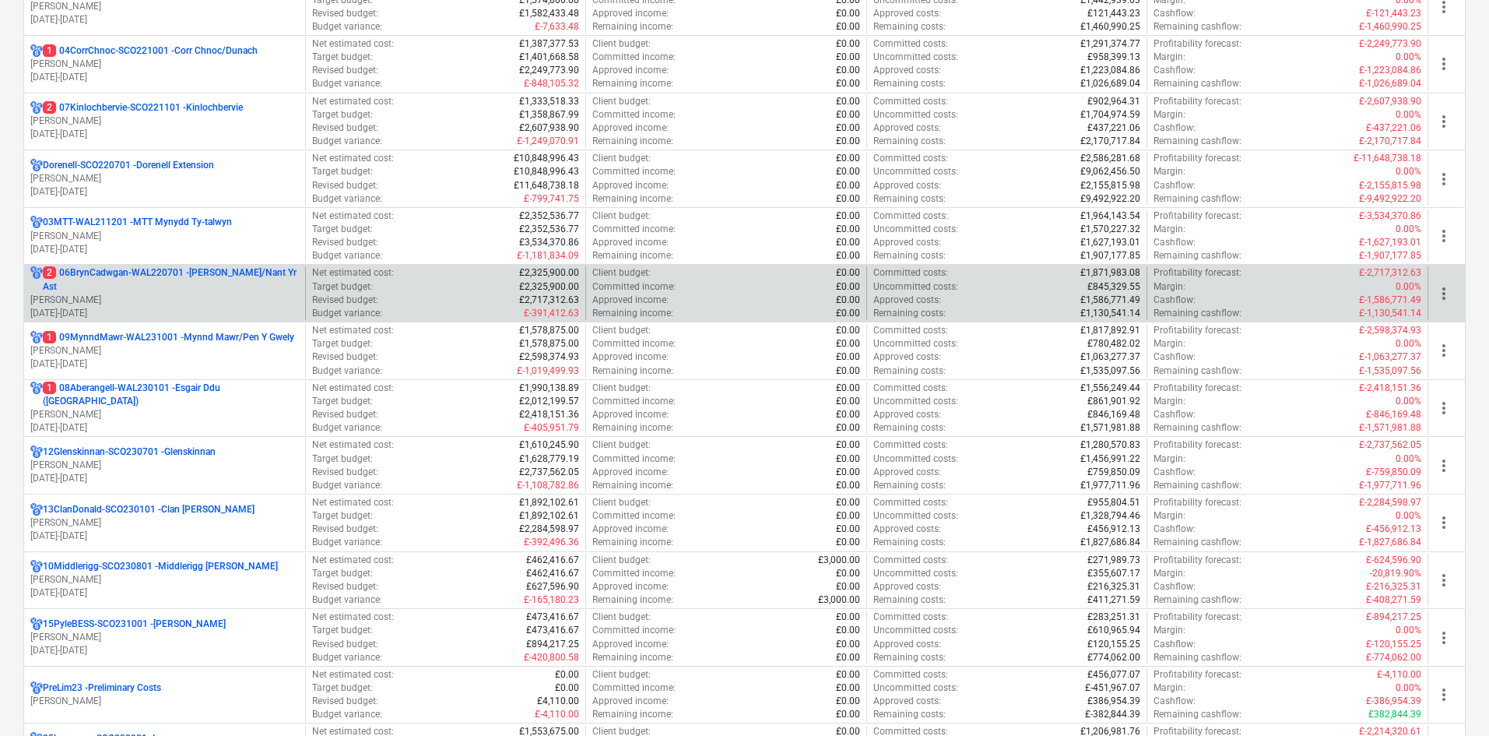
scroll to position [467, 0]
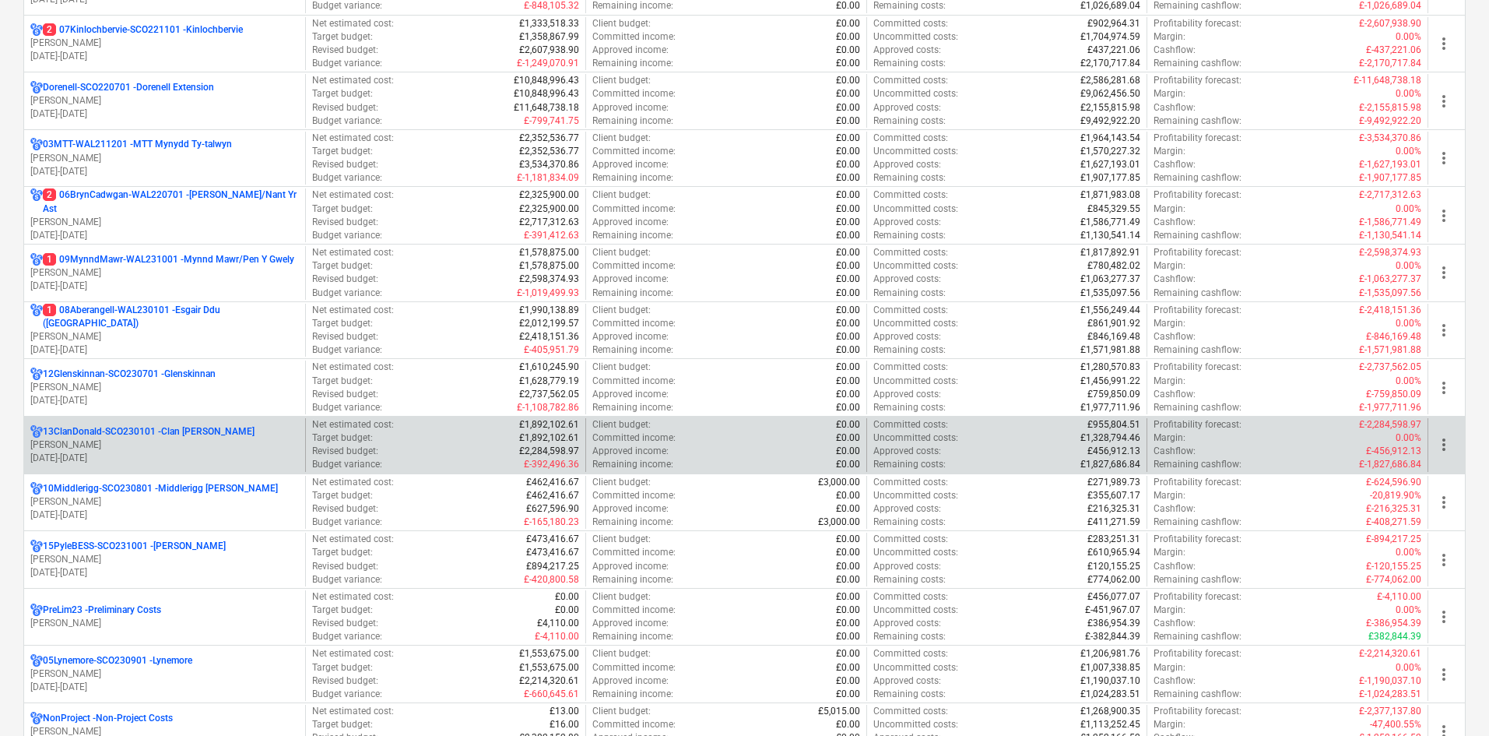
click at [167, 422] on div "13ClanDonald-SCO230101 - Clan [PERSON_NAME] [DATE] - [DATE]" at bounding box center [164, 445] width 281 height 54
click at [173, 433] on p "13ClanDonald-SCO230101 - Clan [PERSON_NAME]" at bounding box center [149, 431] width 212 height 13
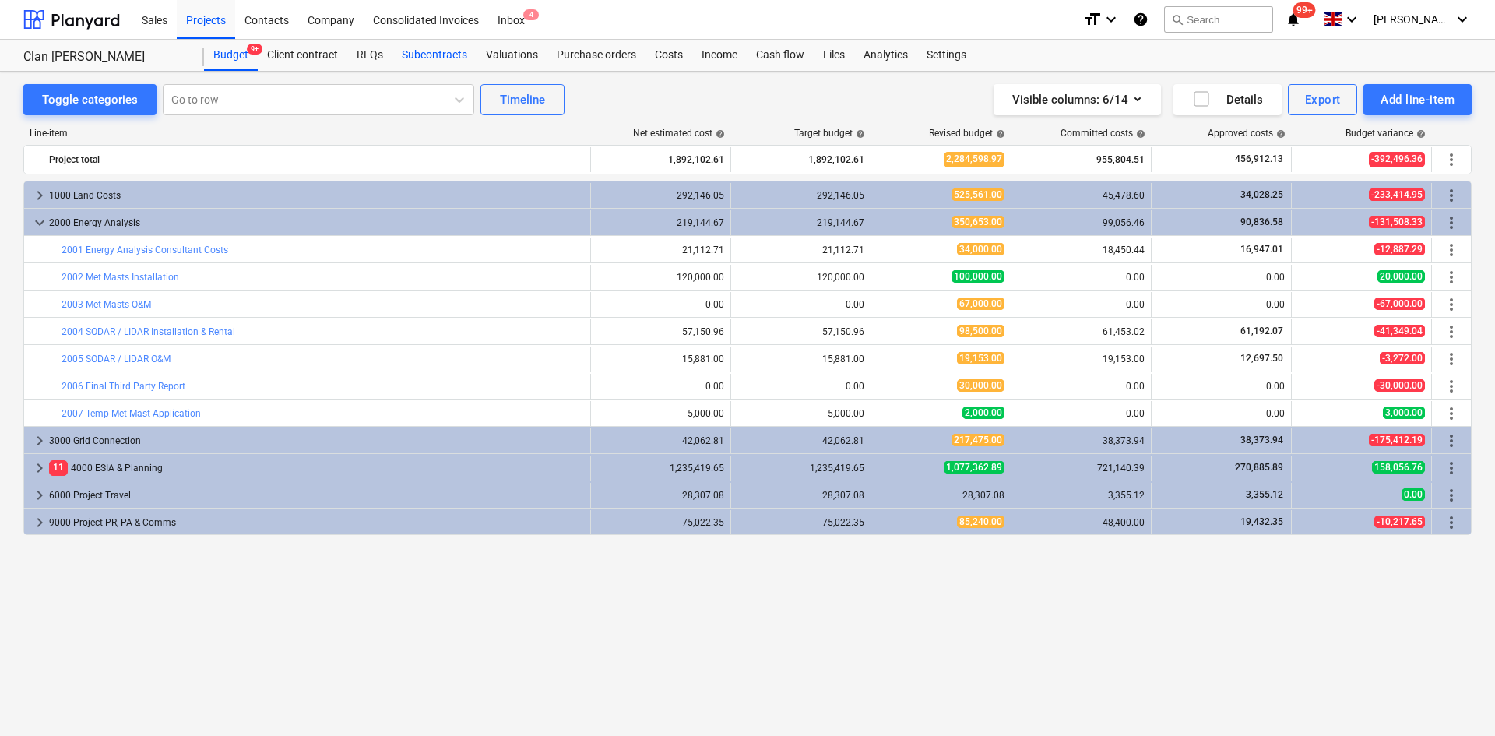
click at [427, 54] on div "Subcontracts" at bounding box center [434, 55] width 84 height 31
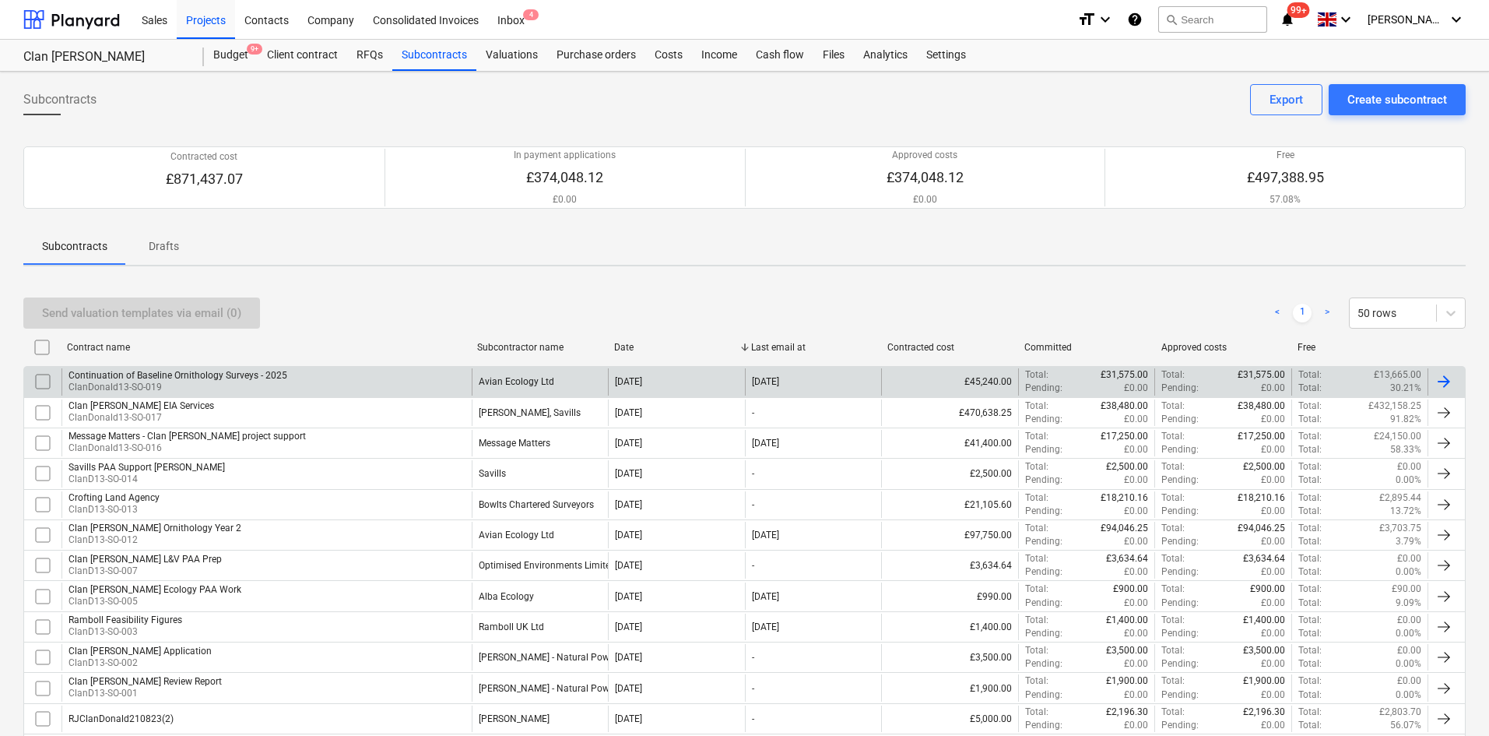
click at [216, 384] on p "ClanDonald13-SO-019" at bounding box center [178, 387] width 219 height 13
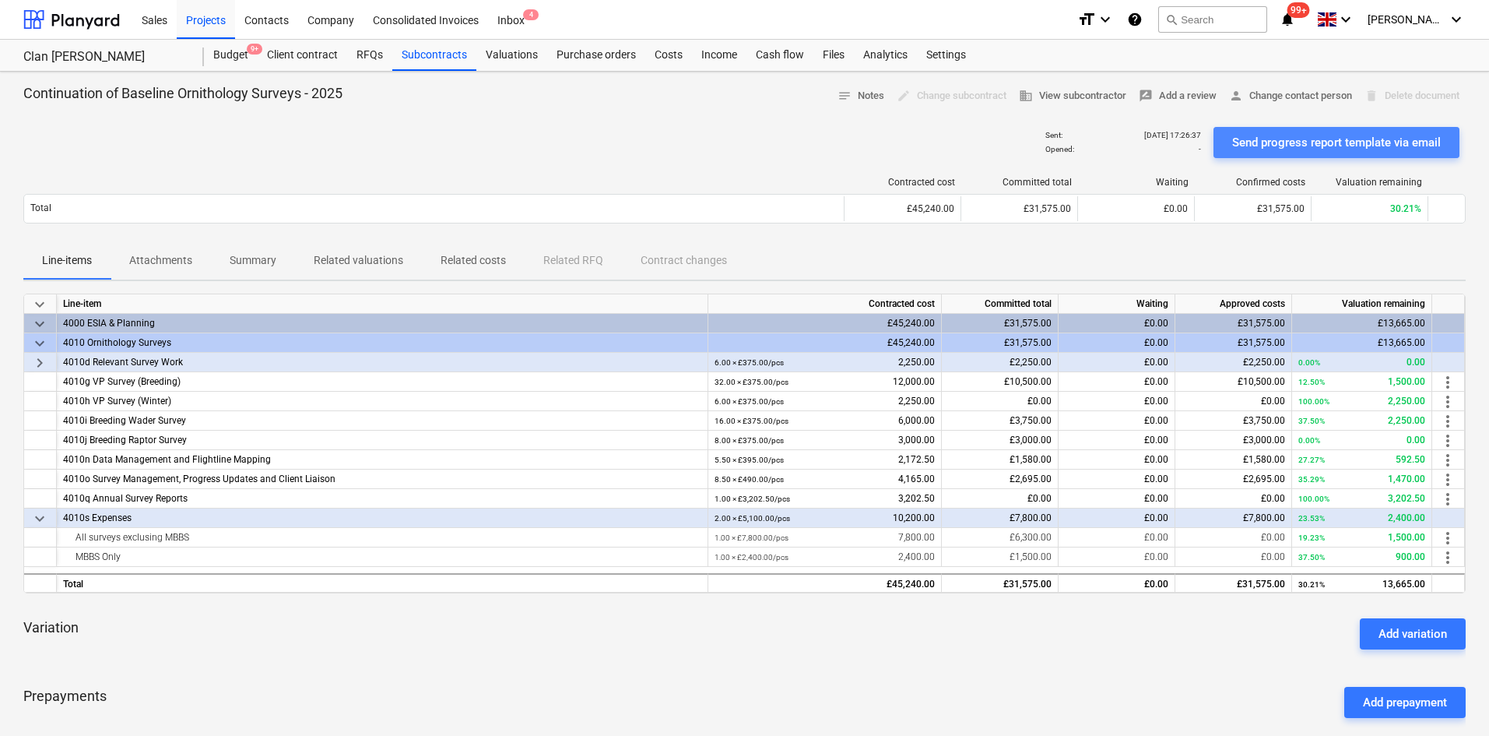
click at [1295, 142] on div "Send progress report template via email" at bounding box center [1336, 142] width 209 height 20
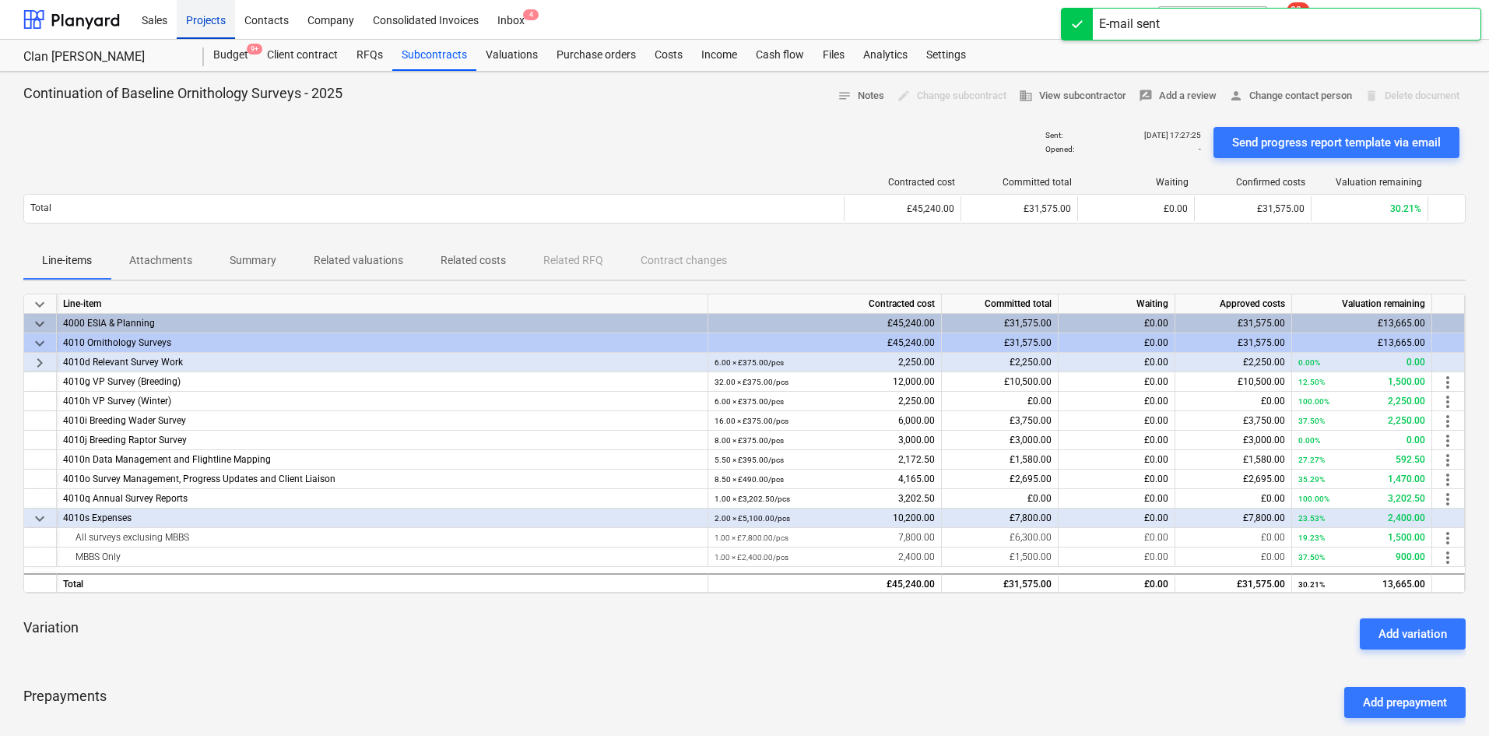
click at [209, 24] on div "Projects" at bounding box center [206, 19] width 58 height 40
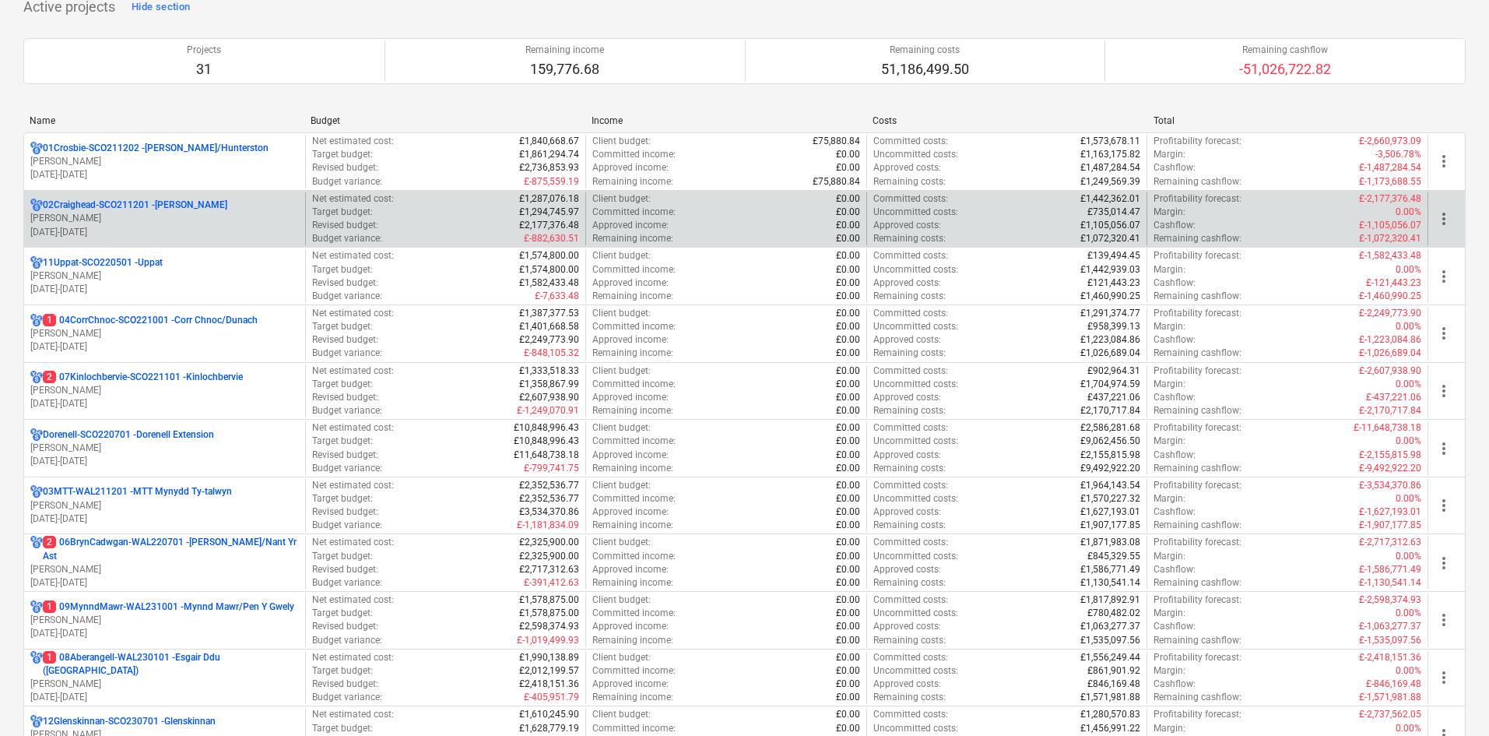
scroll to position [156, 0]
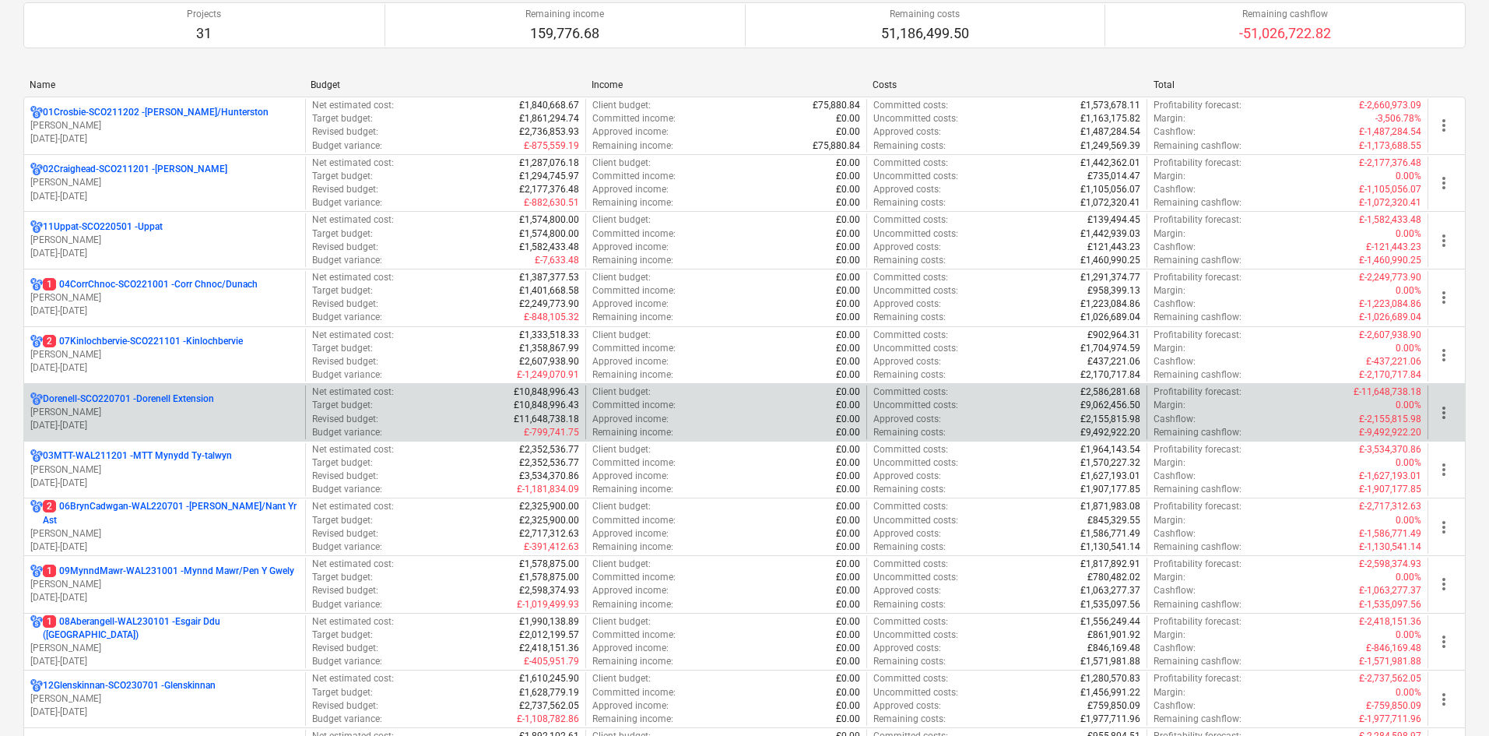
click at [195, 419] on p "[DATE] - [DATE]" at bounding box center [164, 425] width 269 height 13
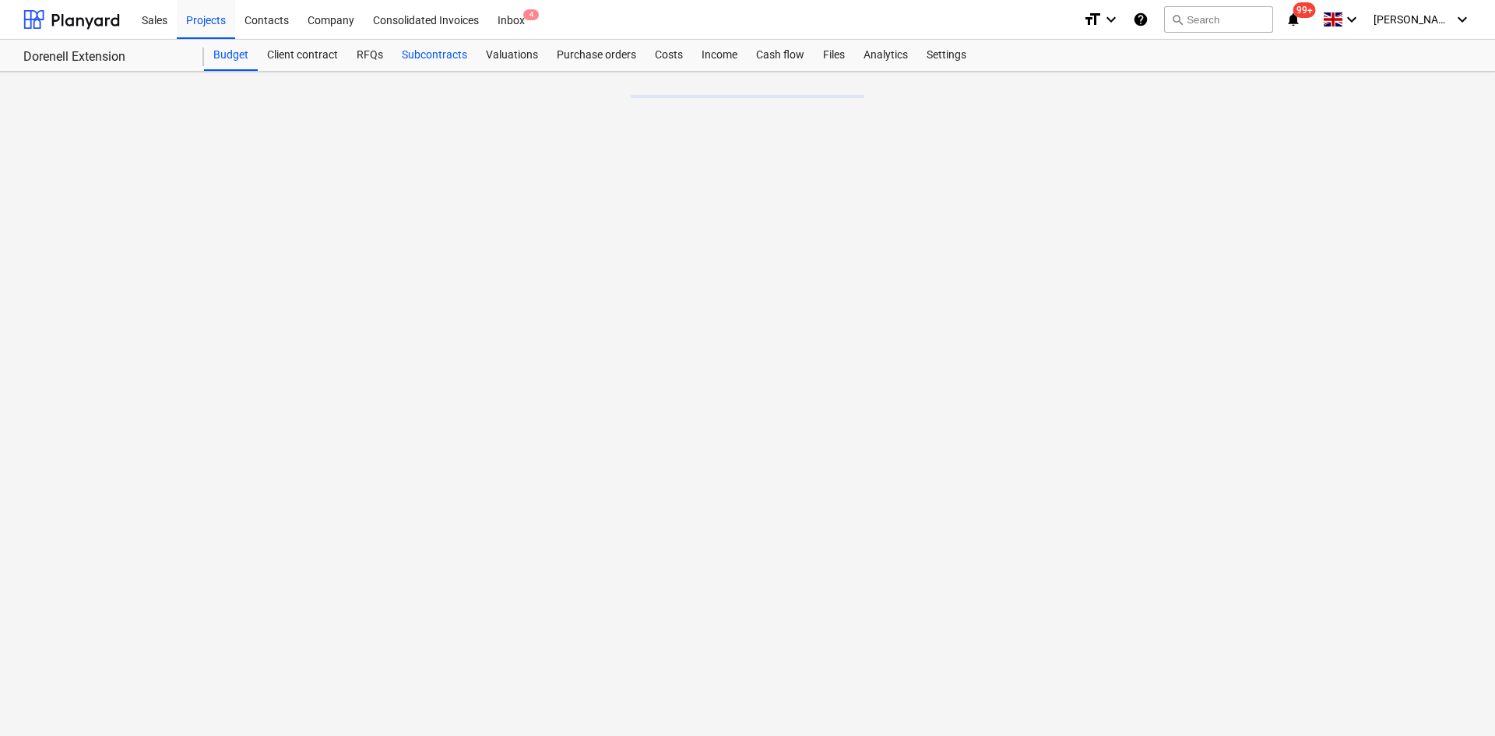
click at [441, 58] on div "Subcontracts" at bounding box center [434, 55] width 84 height 31
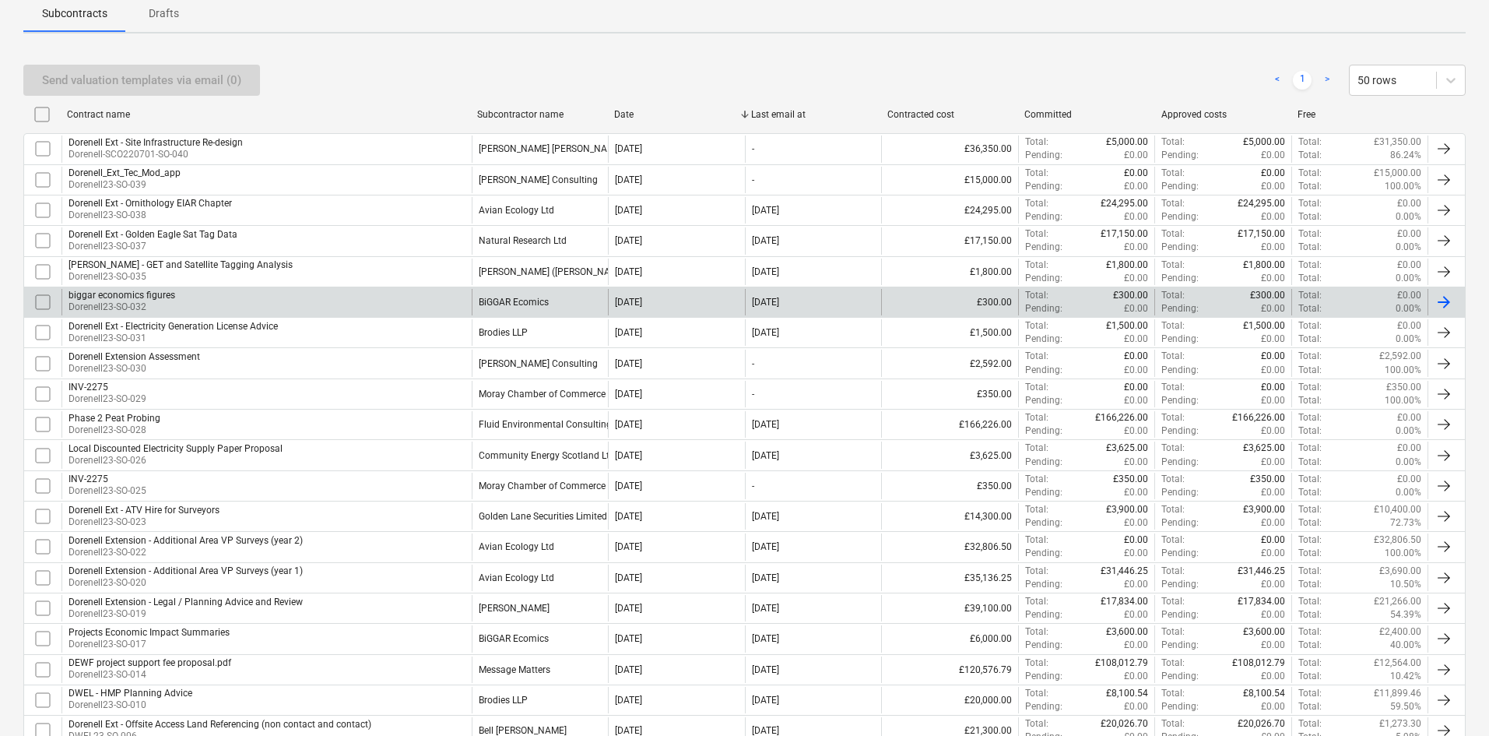
scroll to position [234, 0]
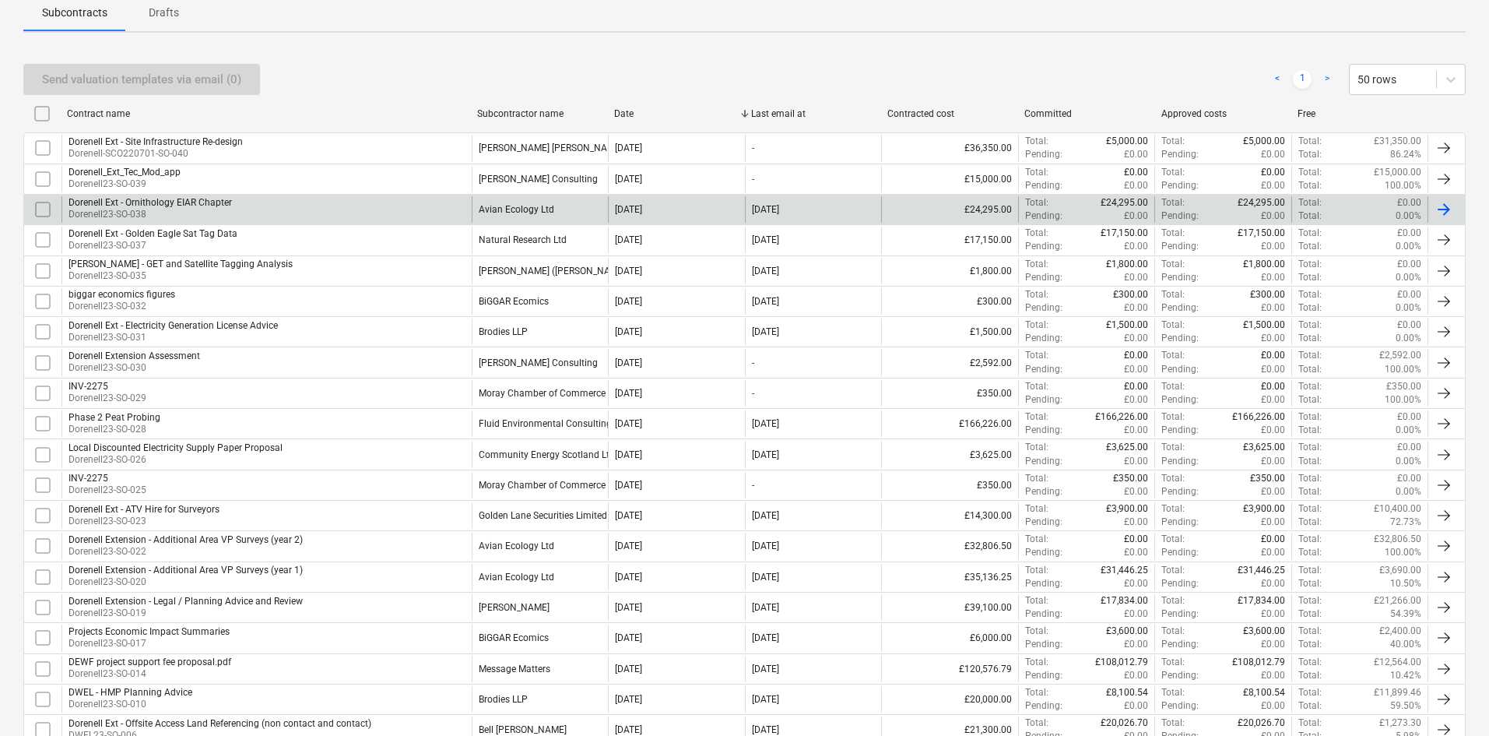
click at [340, 206] on div "Dorenell Ext - Ornithology EIAR Chapter Dorenell23-SO-038" at bounding box center [267, 209] width 410 height 26
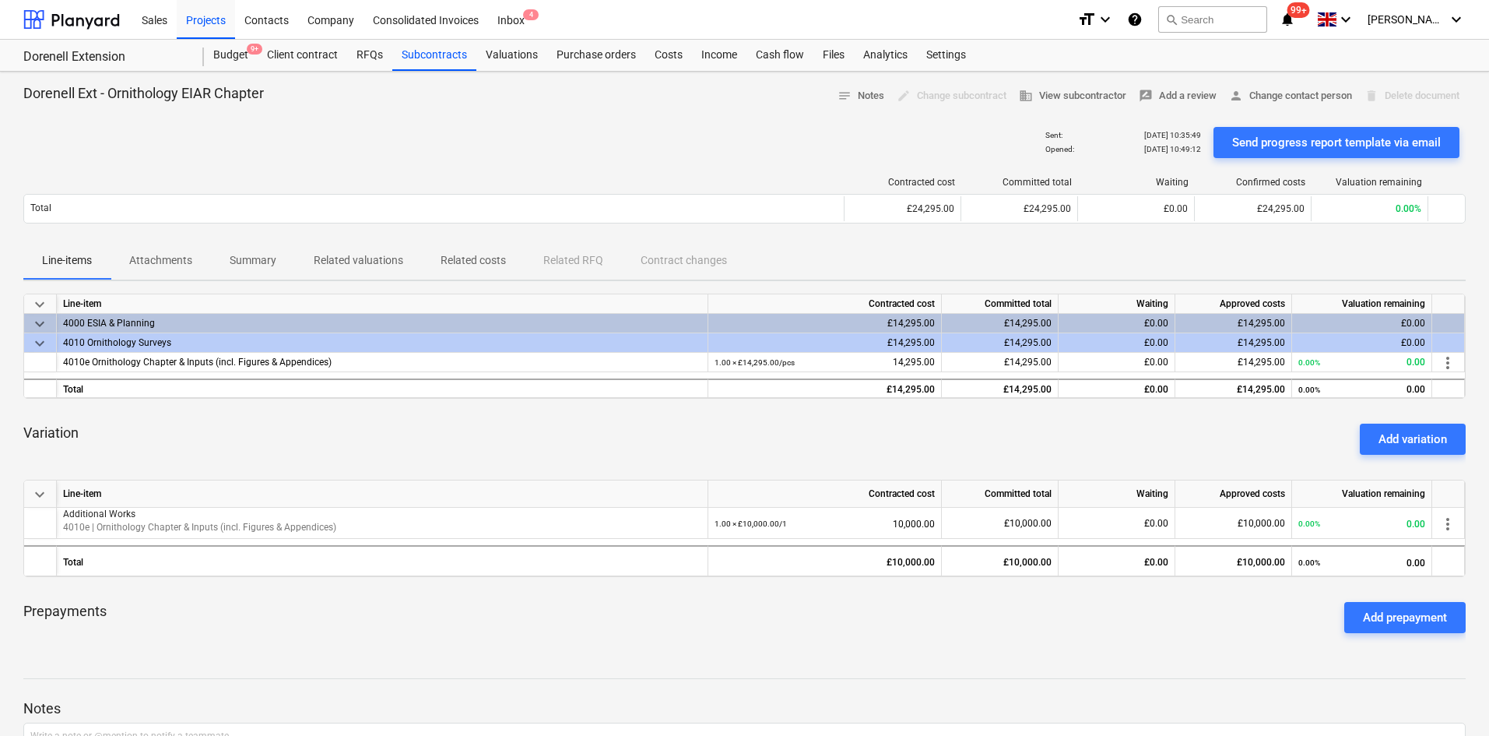
click at [193, 262] on span "Attachments" at bounding box center [161, 261] width 100 height 26
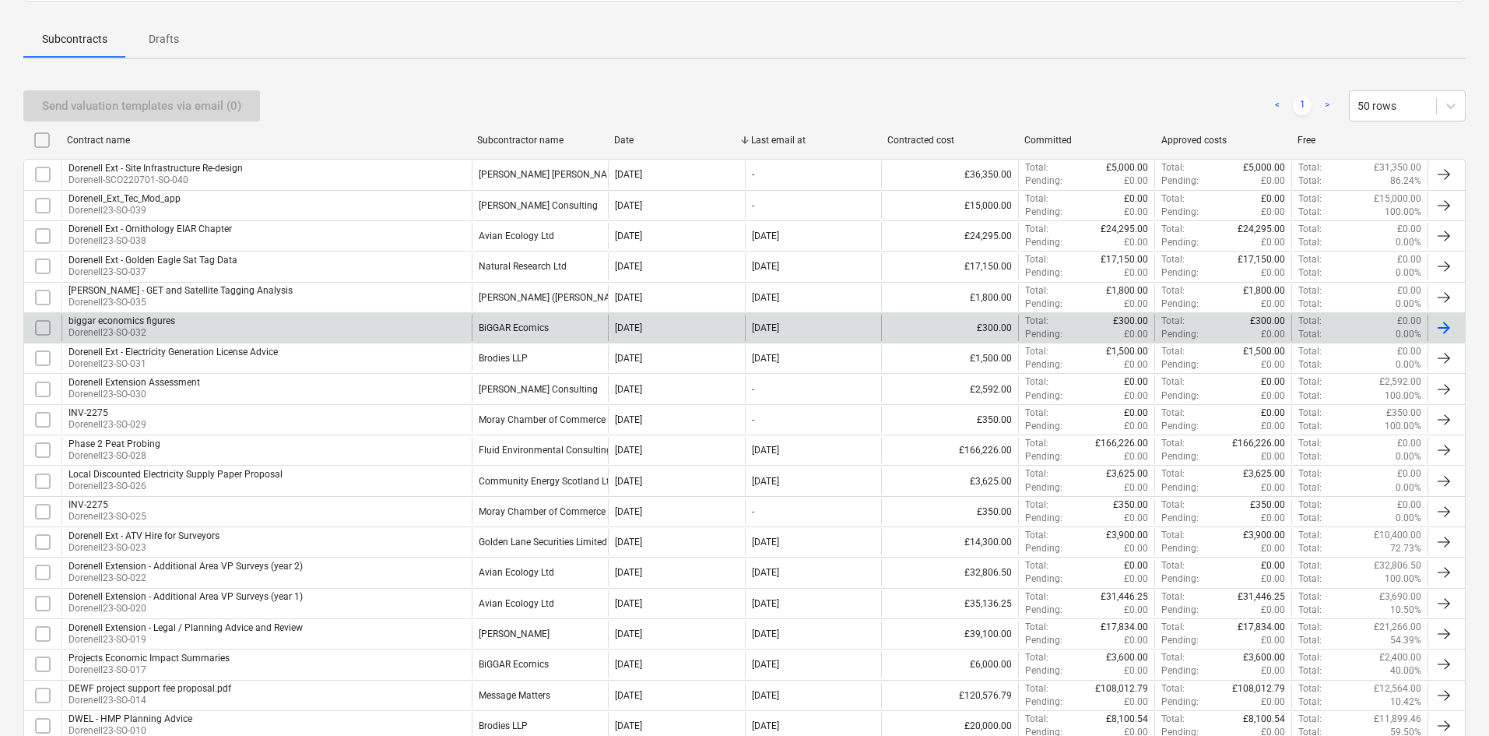
scroll to position [234, 0]
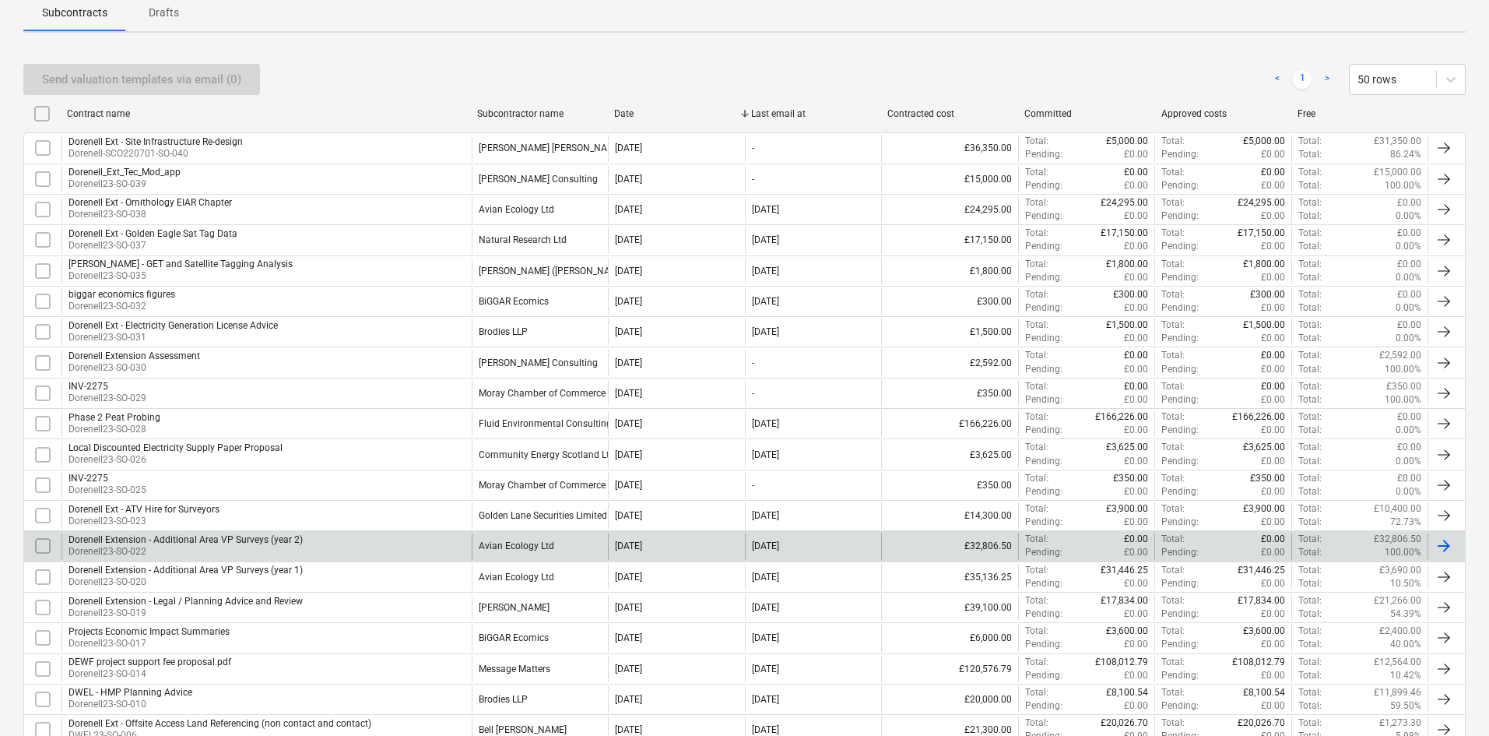
click at [531, 543] on div "Avian Ecology Ltd" at bounding box center [517, 545] width 76 height 11
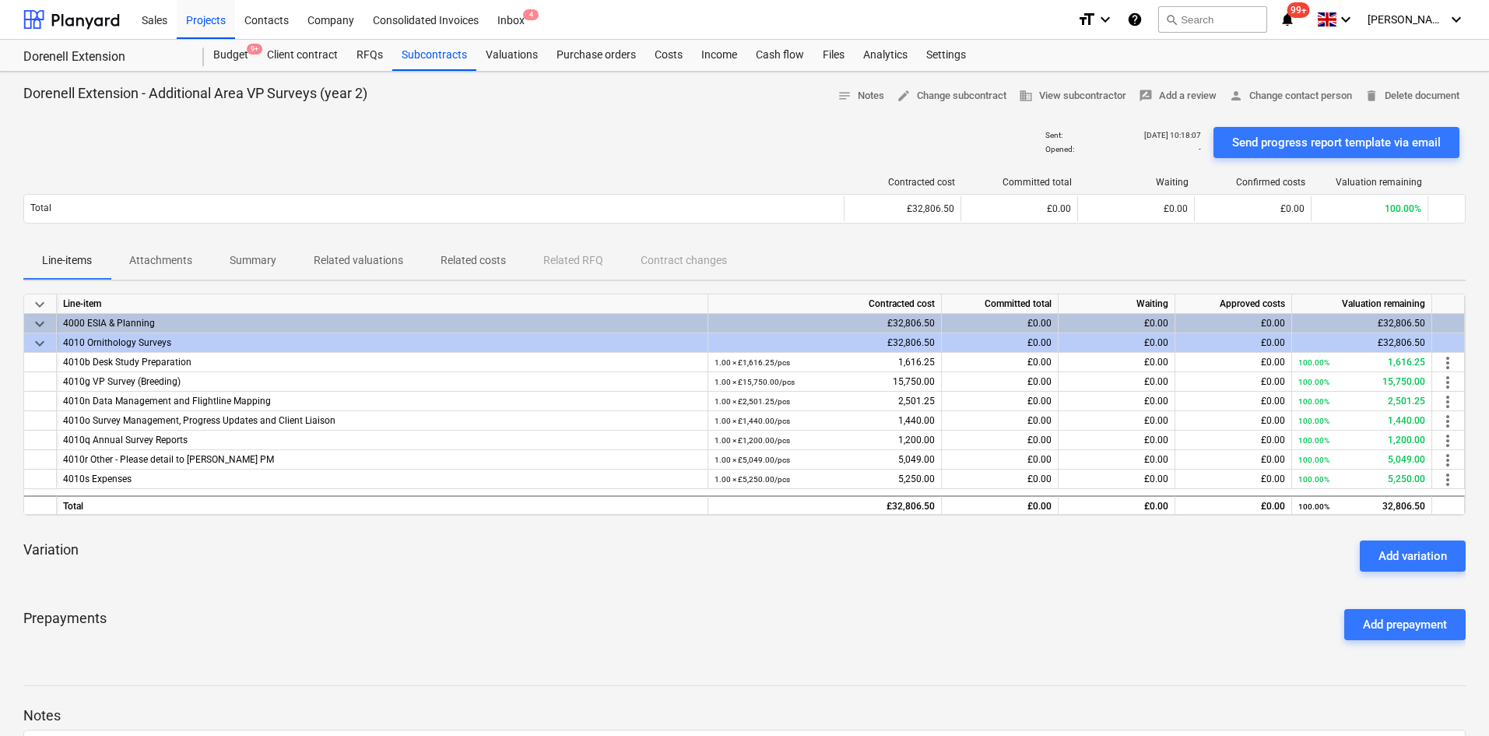
click at [185, 258] on p "Attachments" at bounding box center [160, 260] width 63 height 16
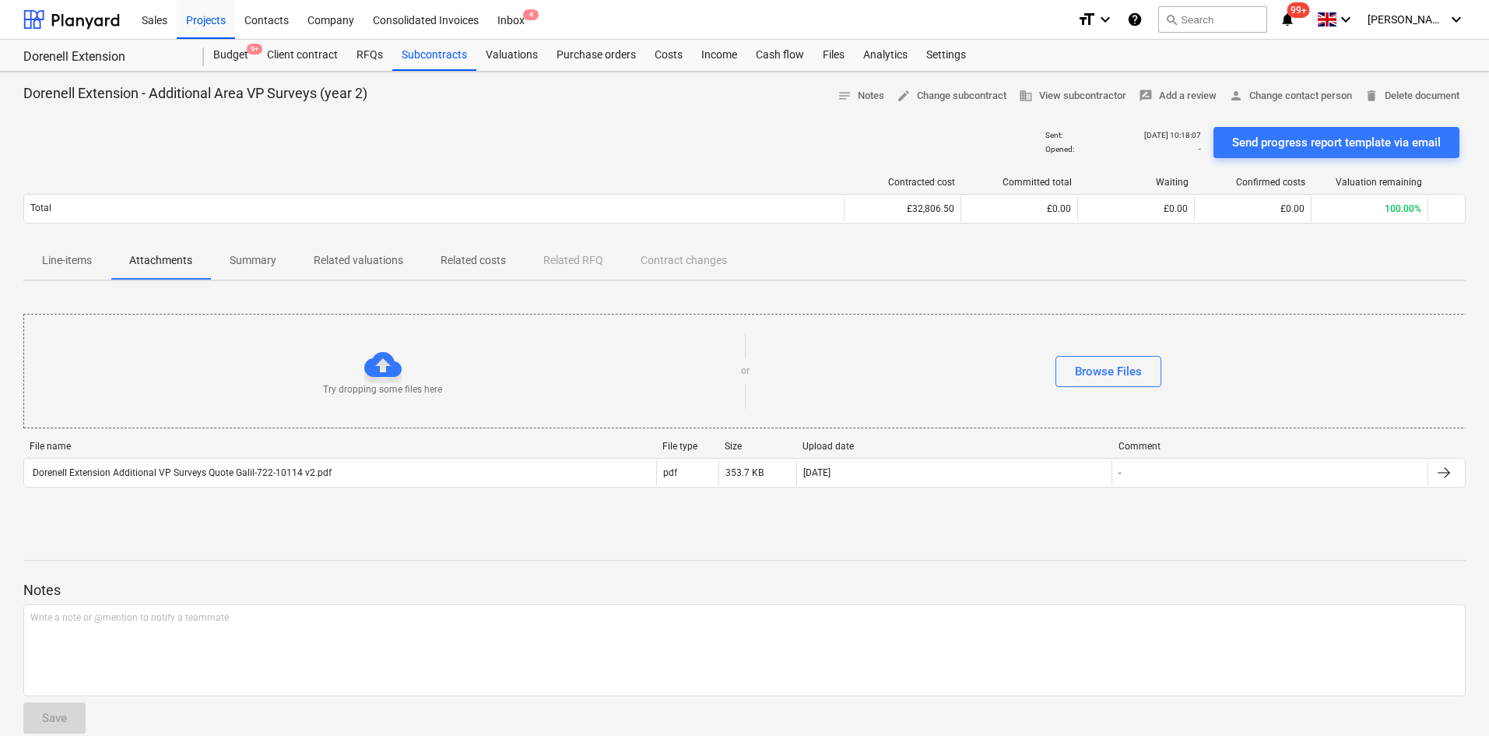
click at [1350, 135] on div "Send progress report template via email" at bounding box center [1336, 142] width 209 height 20
click at [212, 22] on div "Projects" at bounding box center [206, 19] width 58 height 40
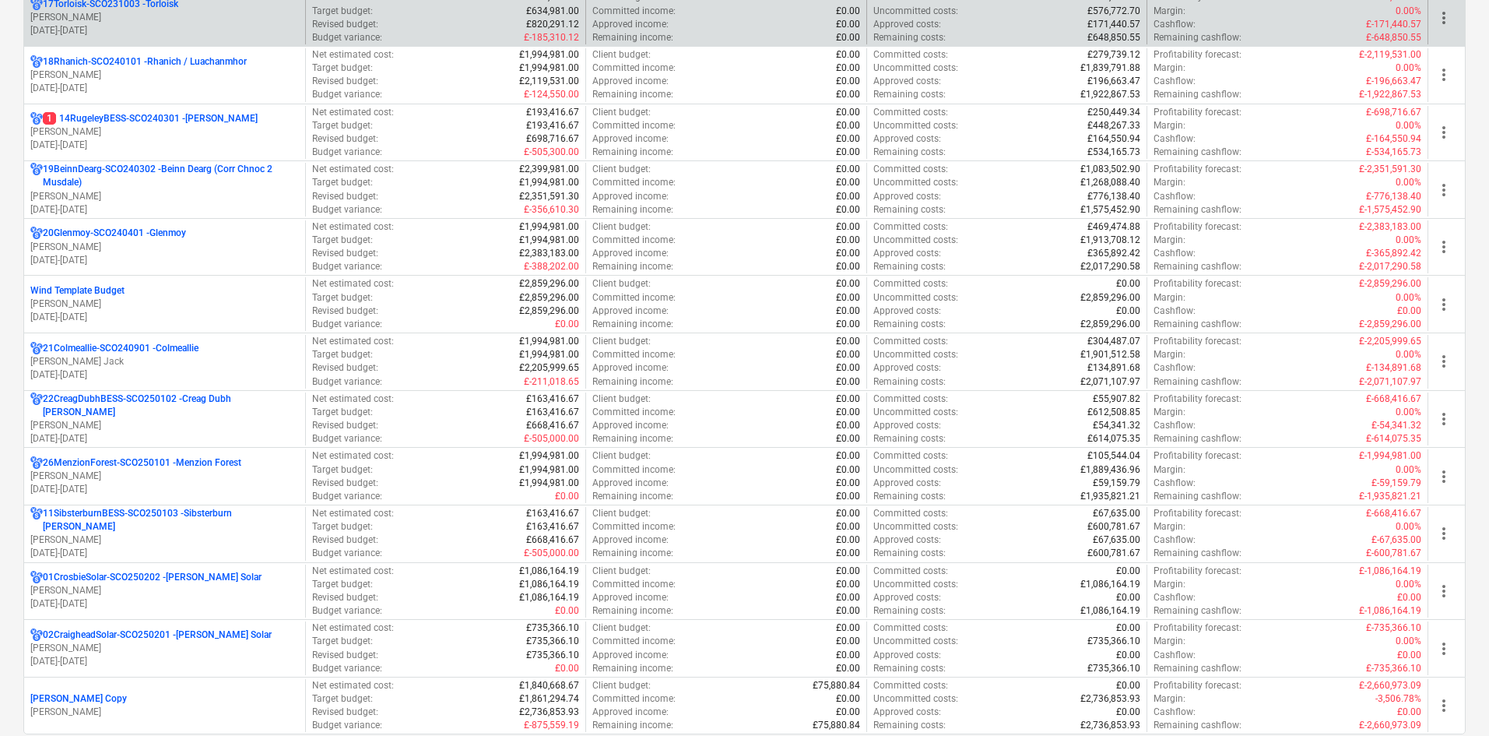
scroll to position [1323, 0]
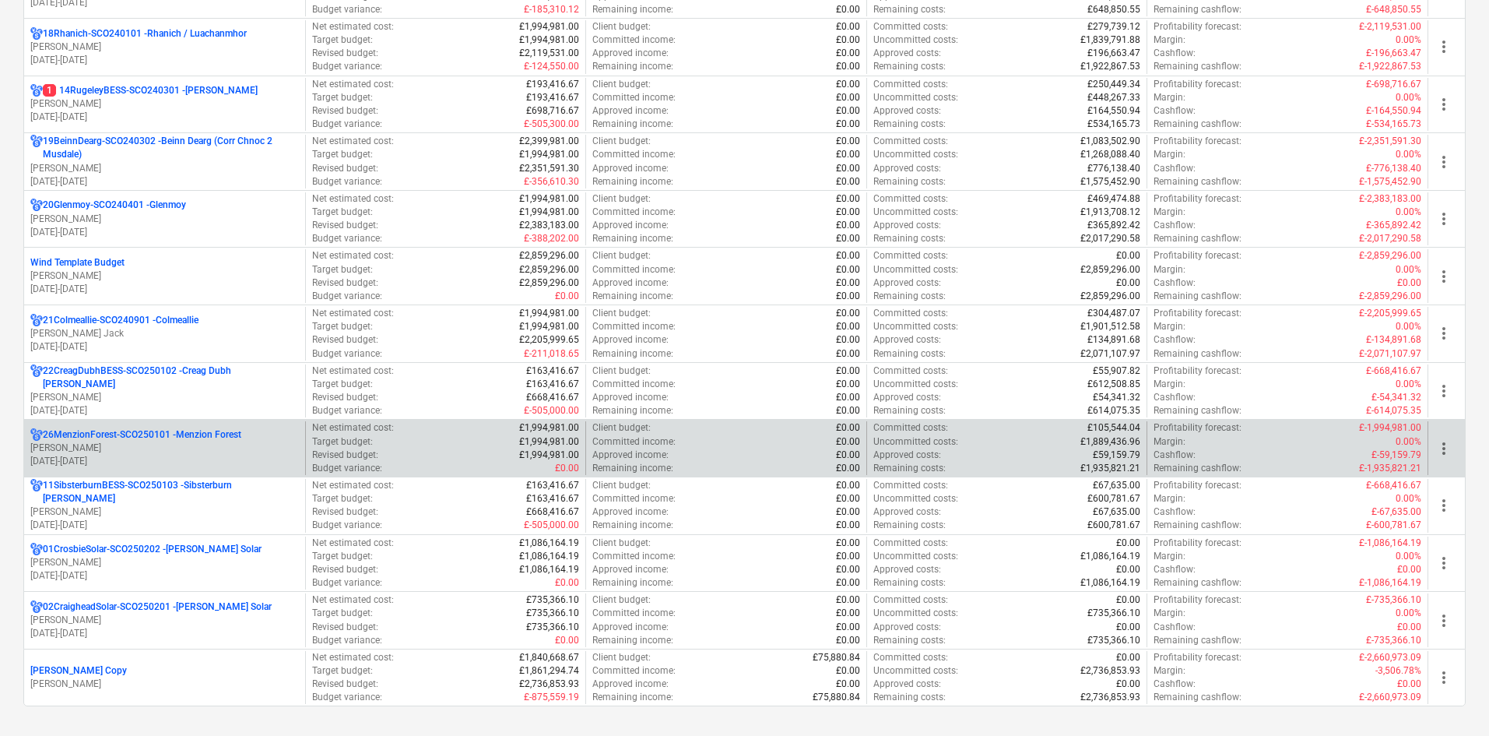
click at [262, 452] on p "[PERSON_NAME]" at bounding box center [164, 447] width 269 height 13
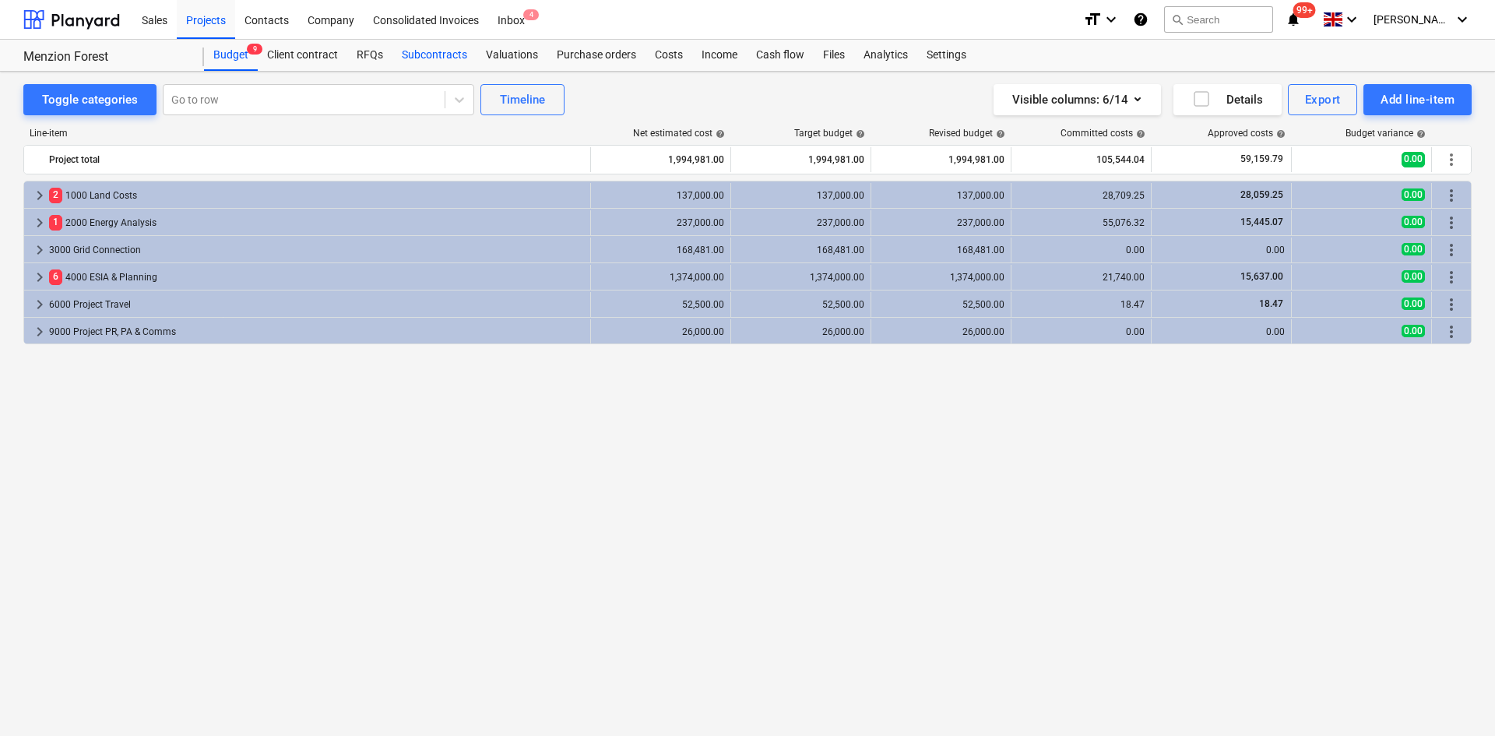
click at [455, 48] on div "Subcontracts" at bounding box center [434, 55] width 84 height 31
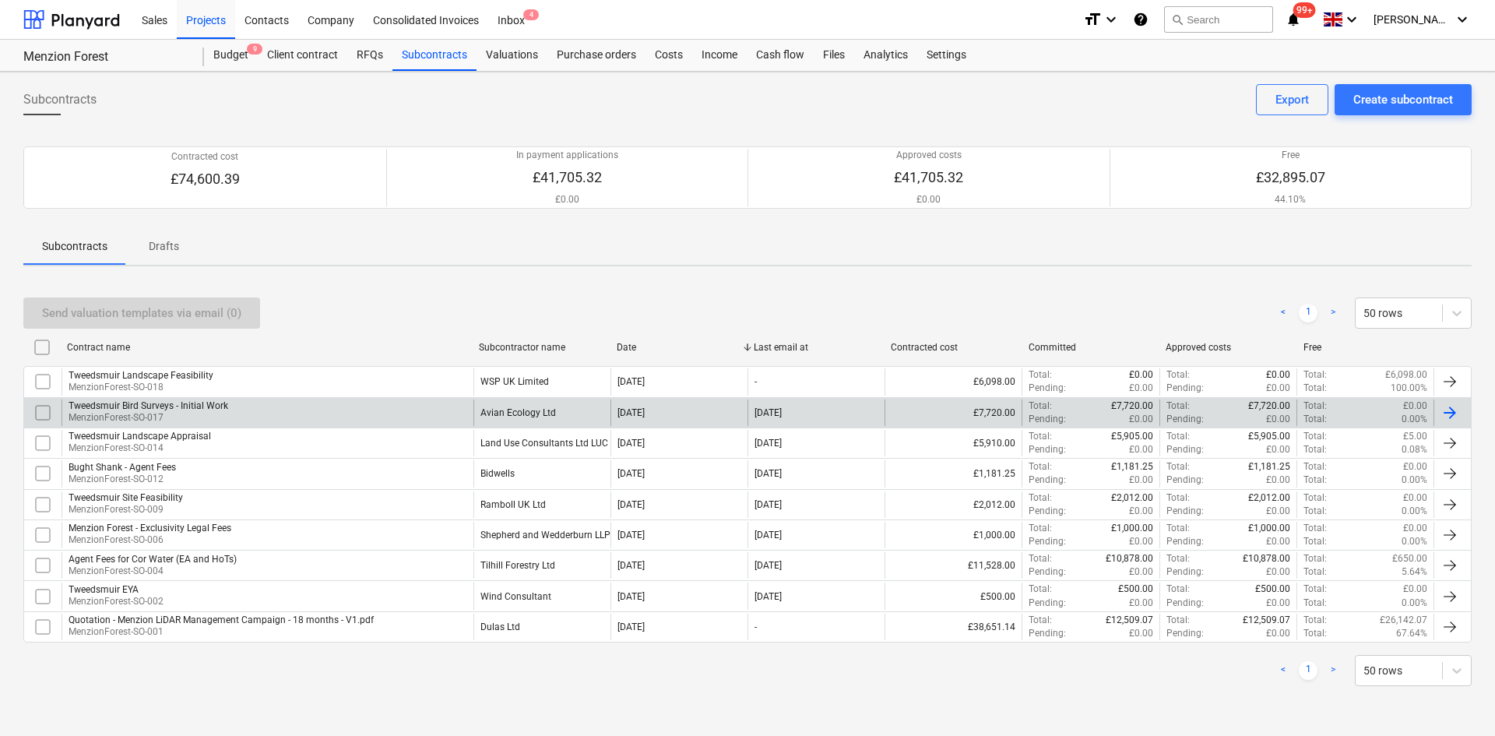
click at [448, 406] on div "Tweedsmuir Bird Surveys - Initial Work MenzionForest-SO-017" at bounding box center [268, 412] width 412 height 26
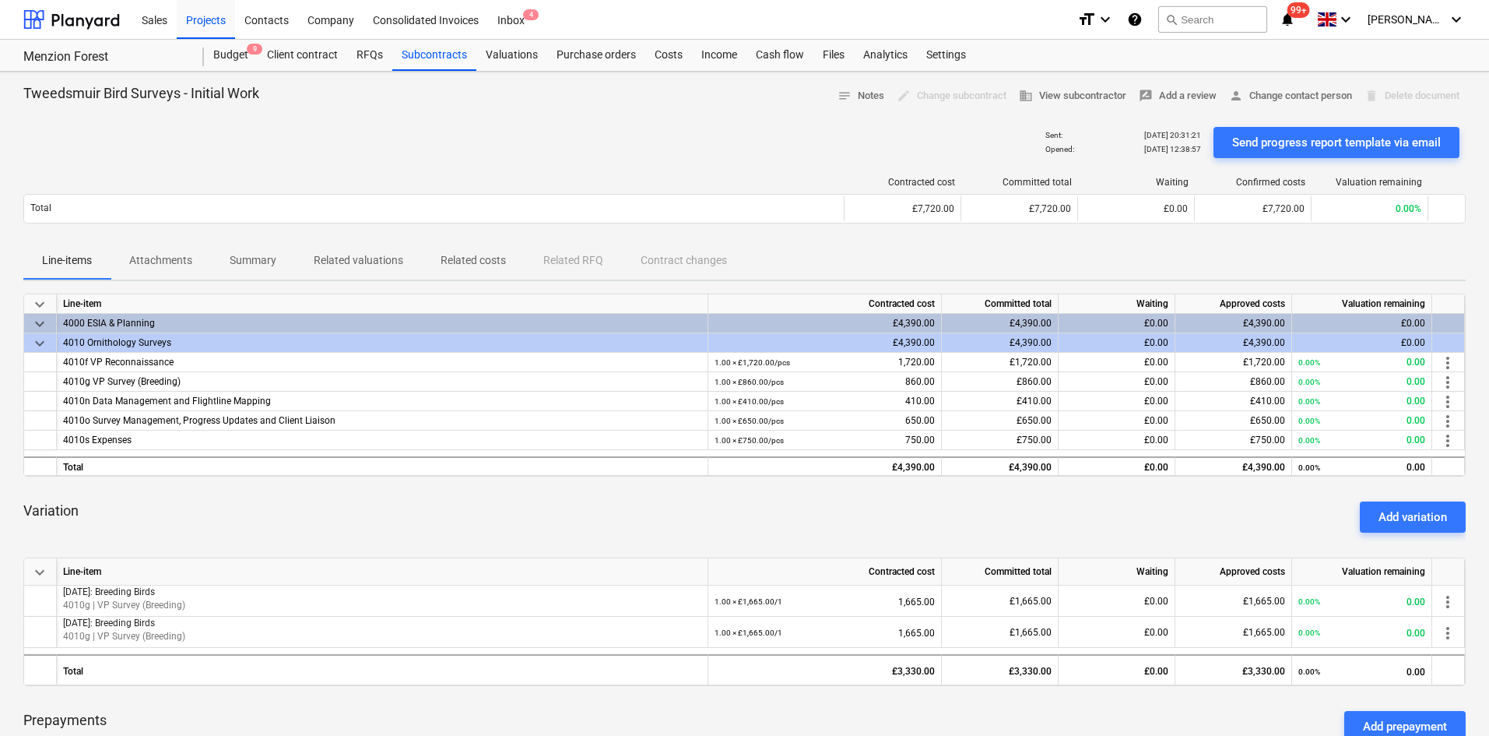
click at [176, 258] on p "Attachments" at bounding box center [160, 260] width 63 height 16
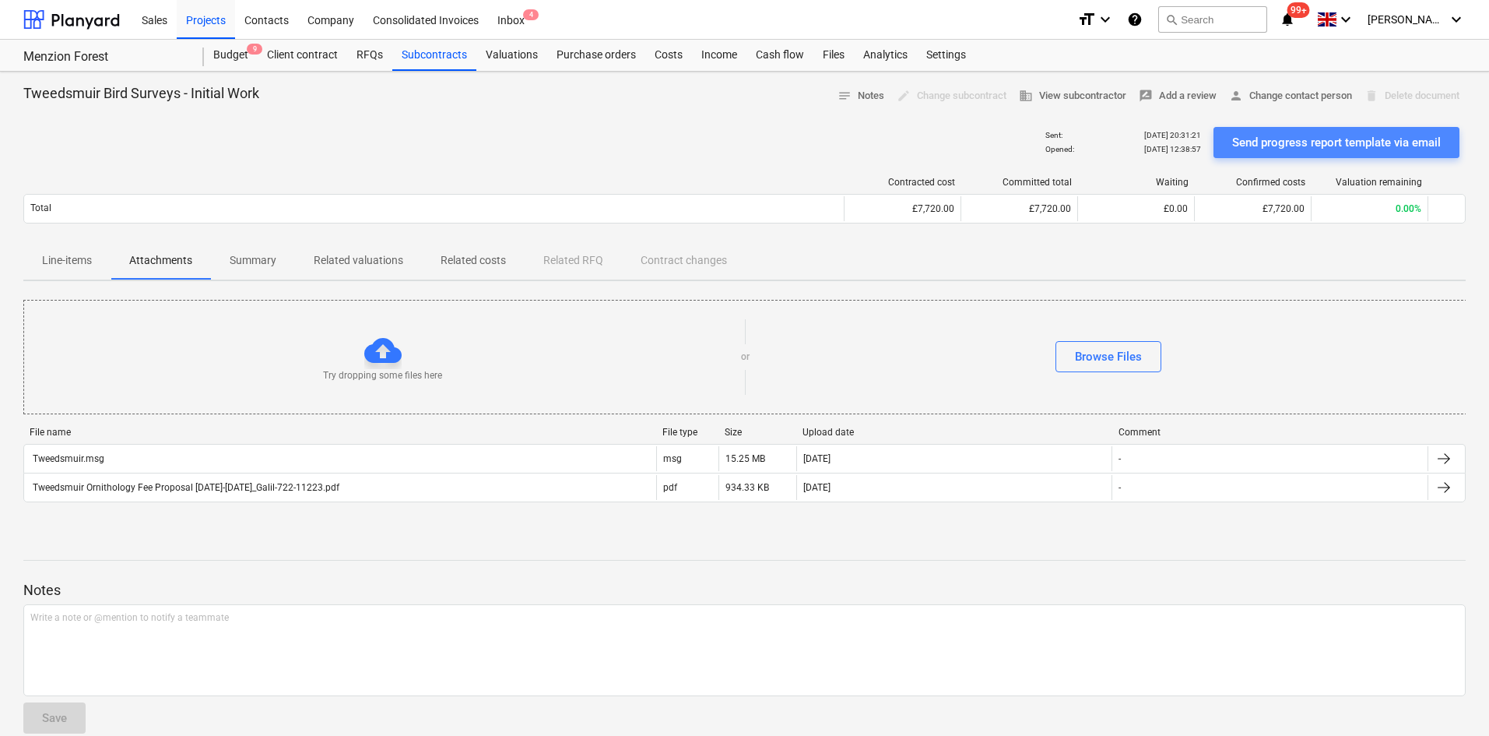
click at [1421, 139] on div "Send progress report template via email" at bounding box center [1336, 142] width 209 height 20
